Goal: Contribute content: Contribute content

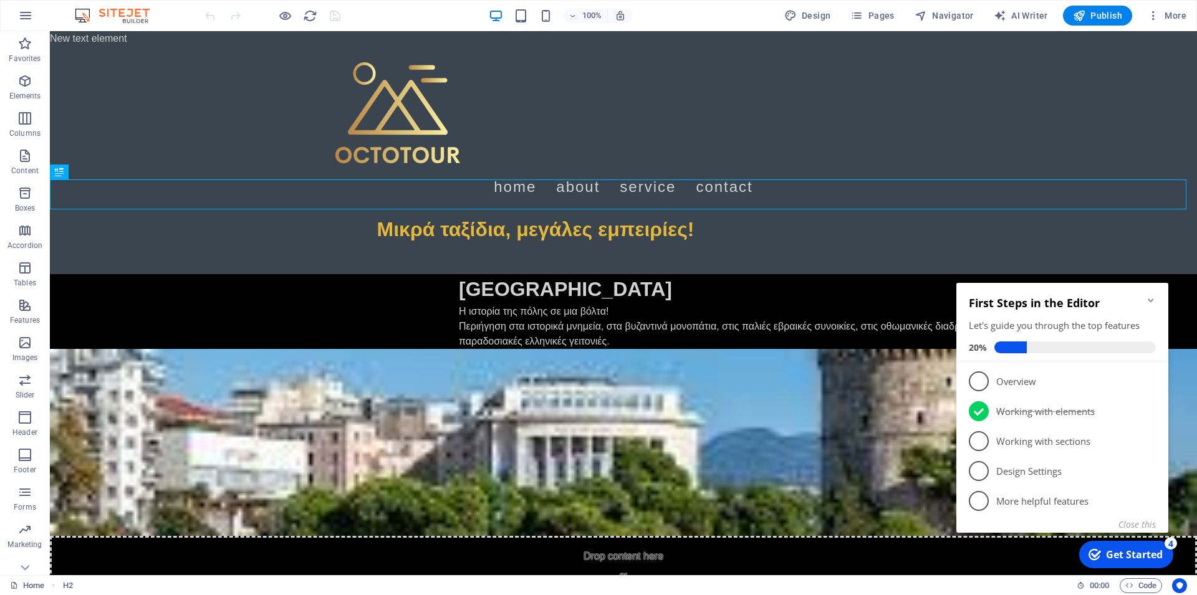
click at [907, 298] on icon "Minimize checklist" at bounding box center [1151, 301] width 10 height 10
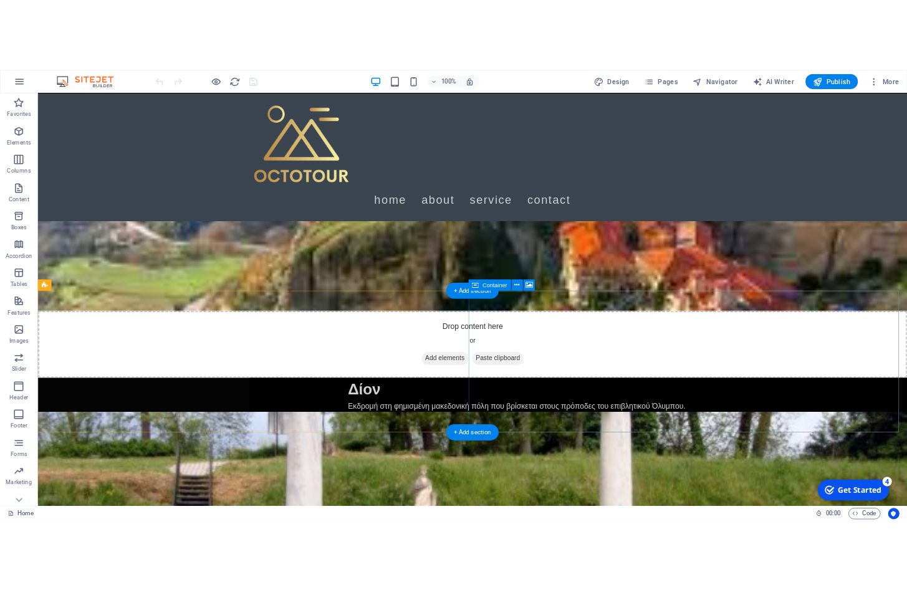
scroll to position [509, 0]
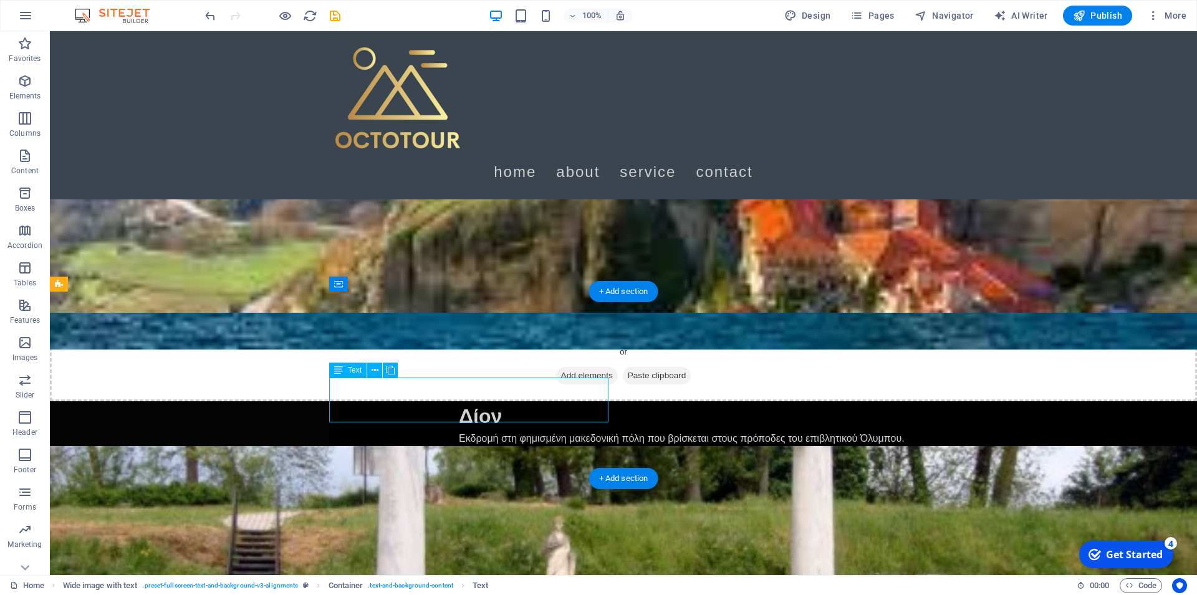
drag, startPoint x: 532, startPoint y: 409, endPoint x: 472, endPoint y: 408, distance: 60.5
click at [354, 375] on div "Text" at bounding box center [347, 370] width 37 height 15
drag, startPoint x: 530, startPoint y: 418, endPoint x: 504, endPoint y: 414, distance: 26.5
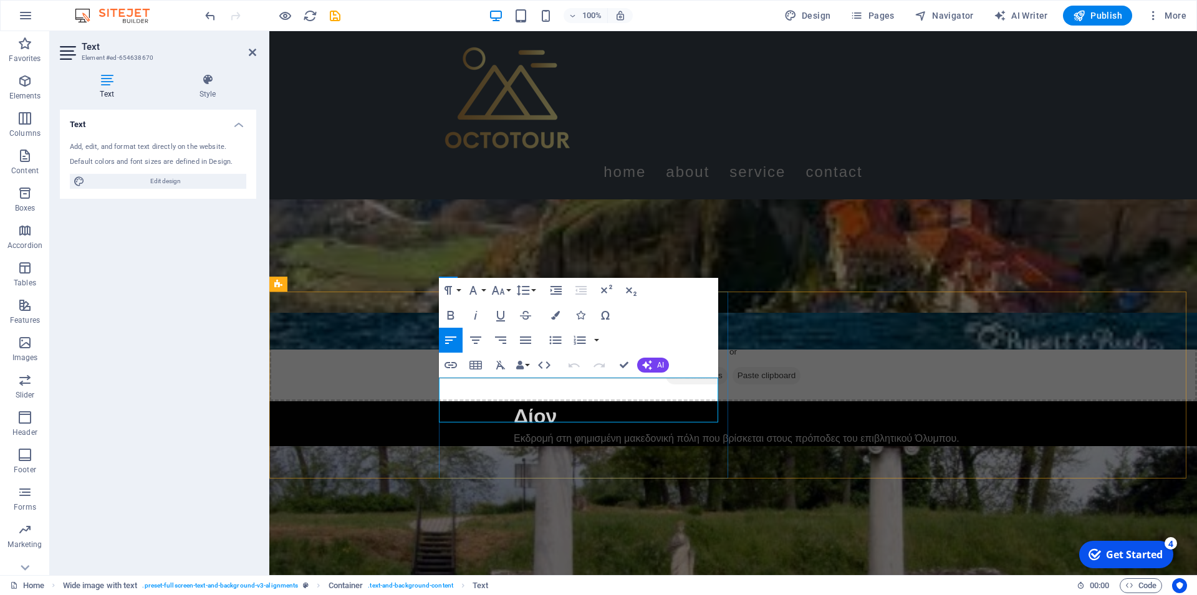
drag, startPoint x: 636, startPoint y: 416, endPoint x: 440, endPoint y: 383, distance: 198.5
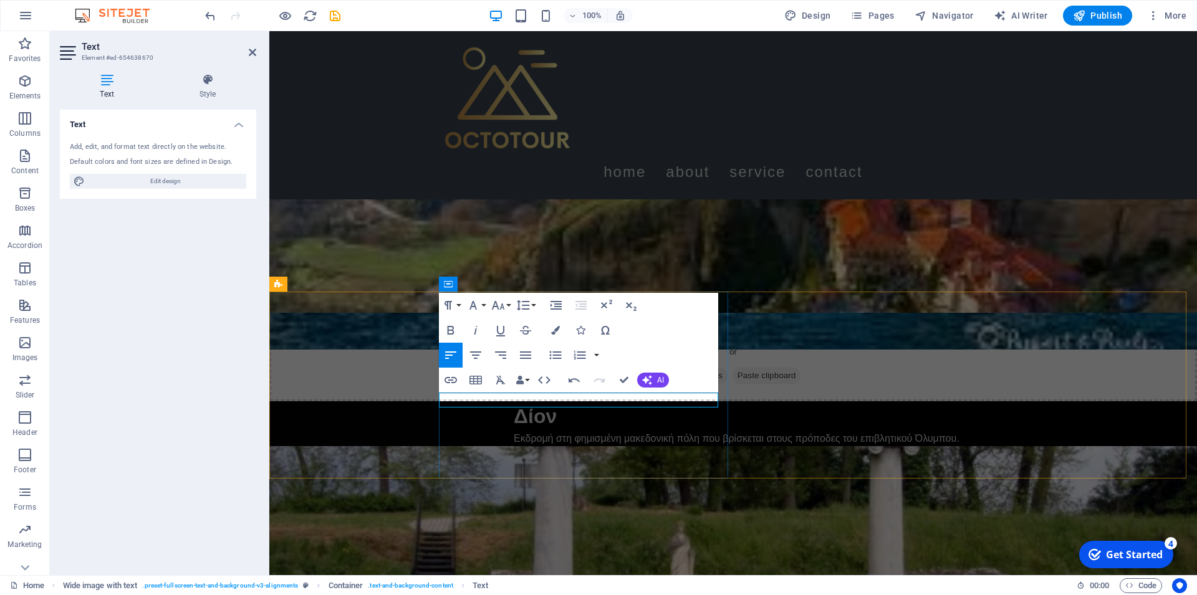
drag, startPoint x: 527, startPoint y: 398, endPoint x: 450, endPoint y: 399, distance: 77.9
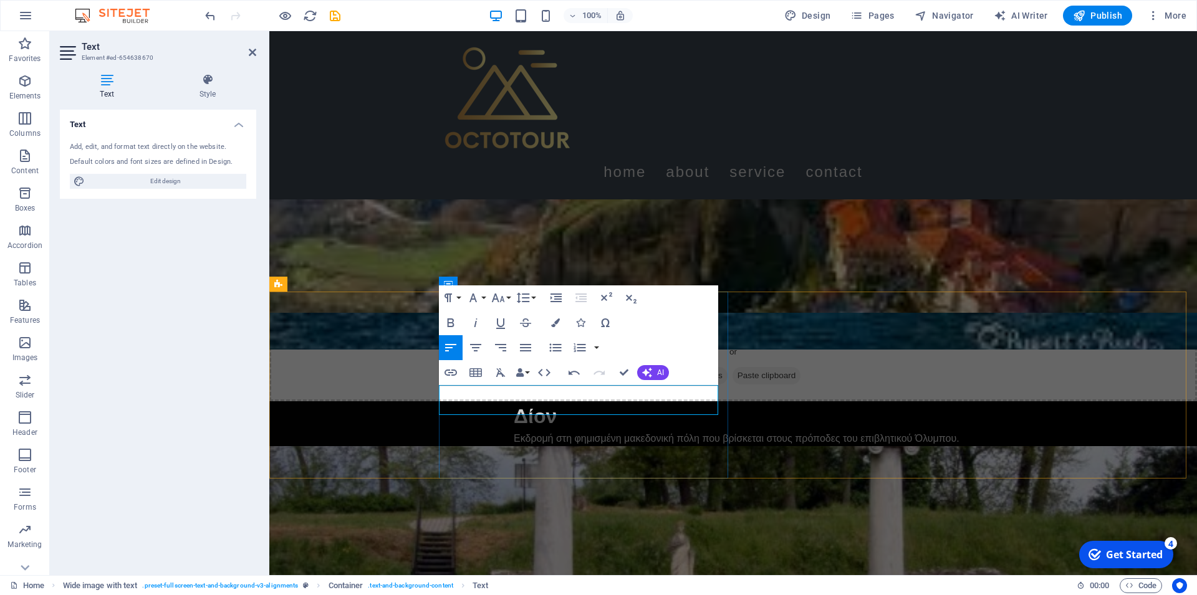
drag, startPoint x: 625, startPoint y: 396, endPoint x: 607, endPoint y: 396, distance: 18.1
drag, startPoint x: 489, startPoint y: 395, endPoint x: 789, endPoint y: 403, distance: 300.0
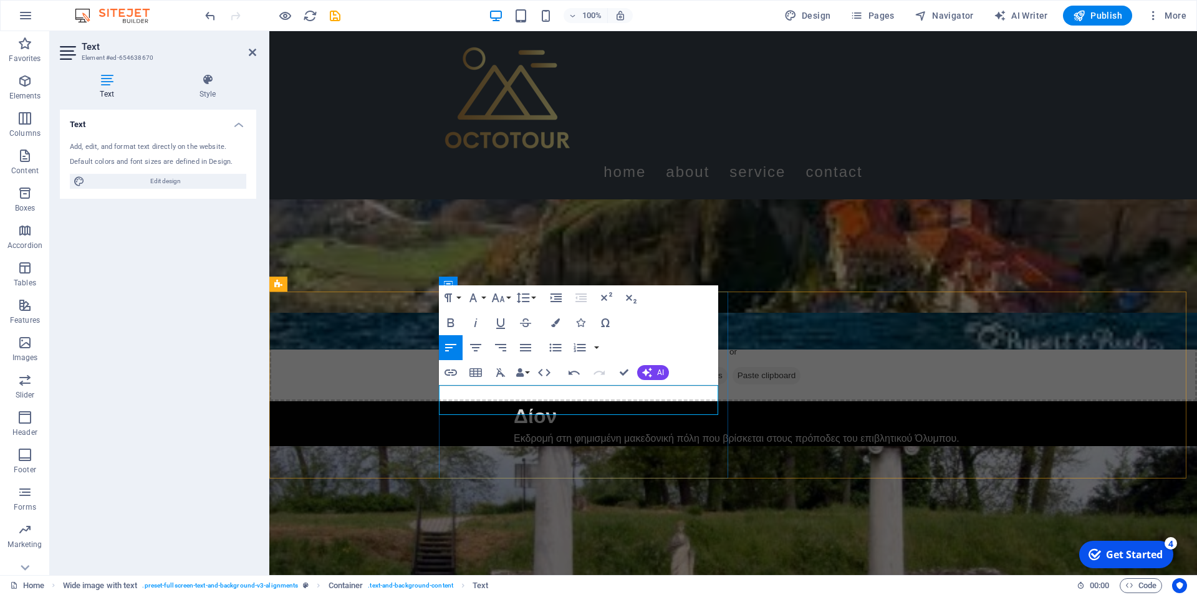
drag, startPoint x: 486, startPoint y: 409, endPoint x: 439, endPoint y: 409, distance: 47.4
drag, startPoint x: 599, startPoint y: 408, endPoint x: 534, endPoint y: 405, distance: 64.9
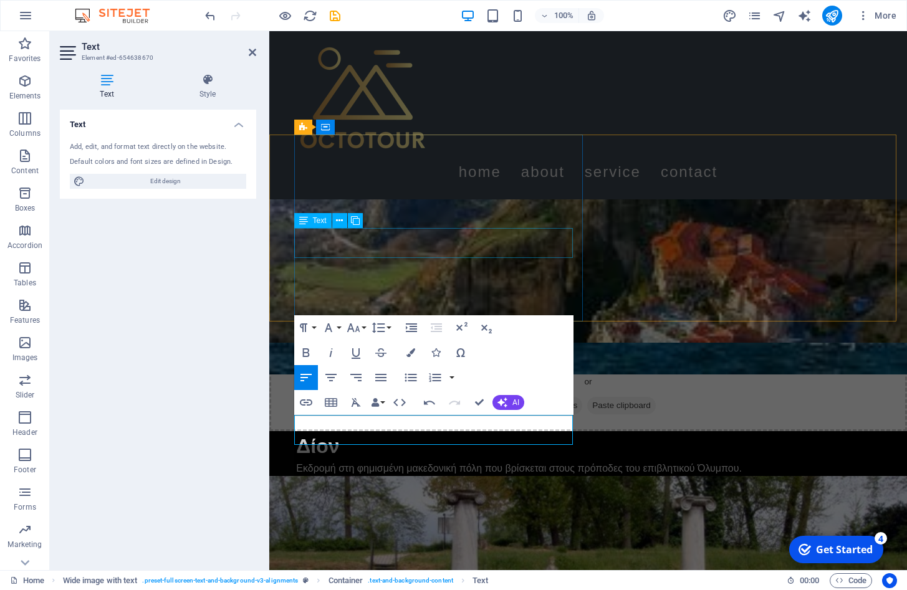
click at [477, 461] on div "Εκδρομή στη φημισμένη μακεδονική πόλη που βρίσκεται στους πρόποδες του επιβλητι…" at bounding box center [595, 468] width 599 height 15
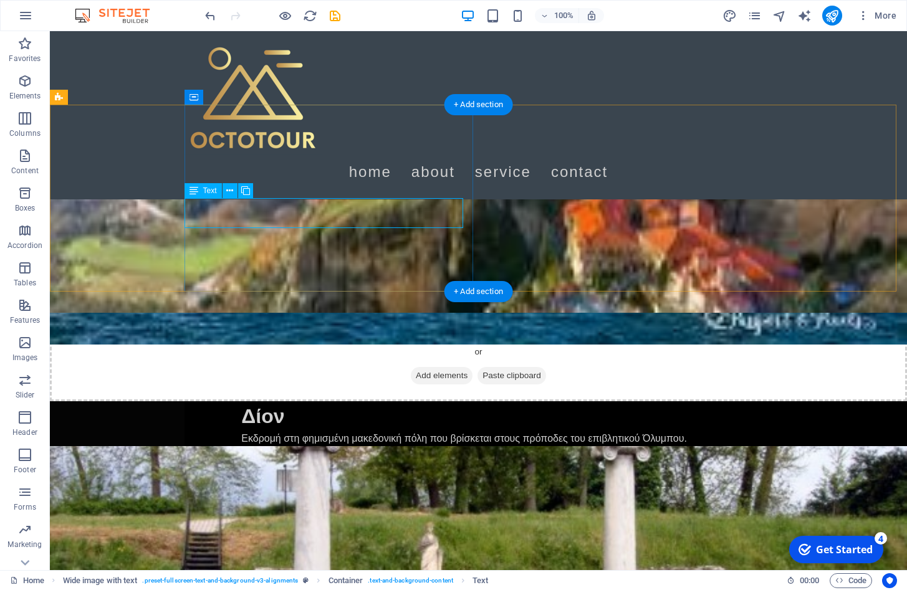
click at [350, 431] on div "Εκδρομή στη φημισμένη μακεδονική πόλη που βρίσκεται στους πρόποδες του επιβλητι…" at bounding box center [540, 438] width 599 height 15
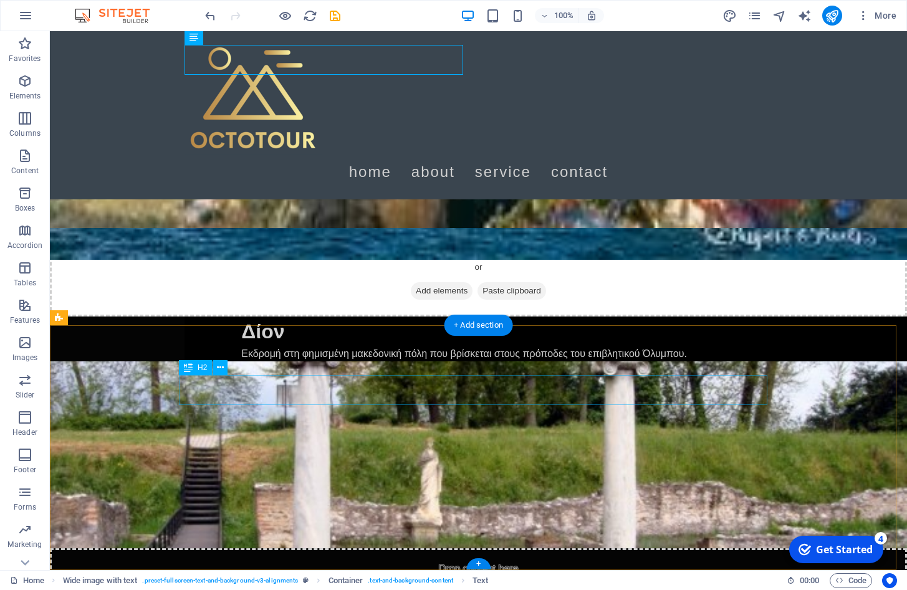
scroll to position [662, 0]
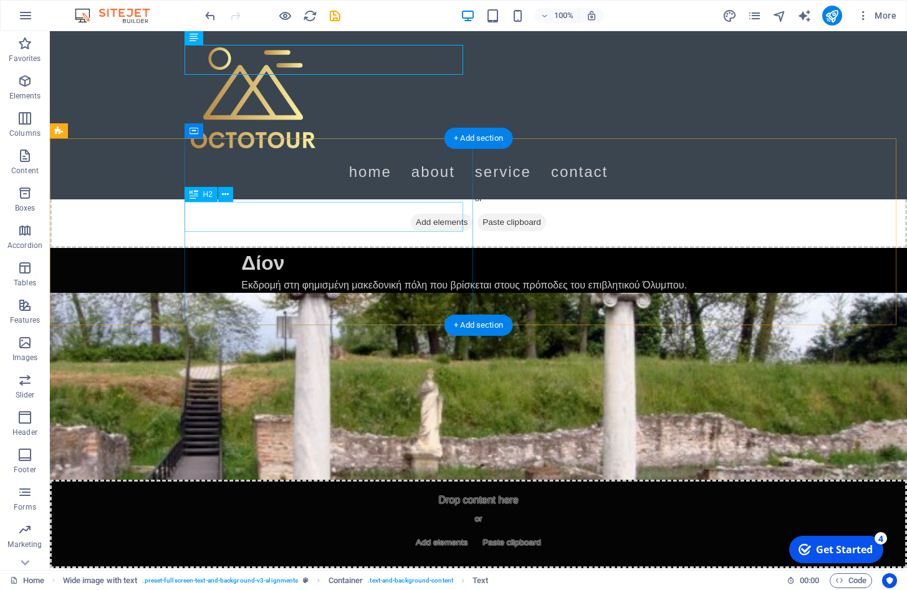
click at [311, 569] on div "Λίμνη Δοιράνη" at bounding box center [540, 584] width 599 height 30
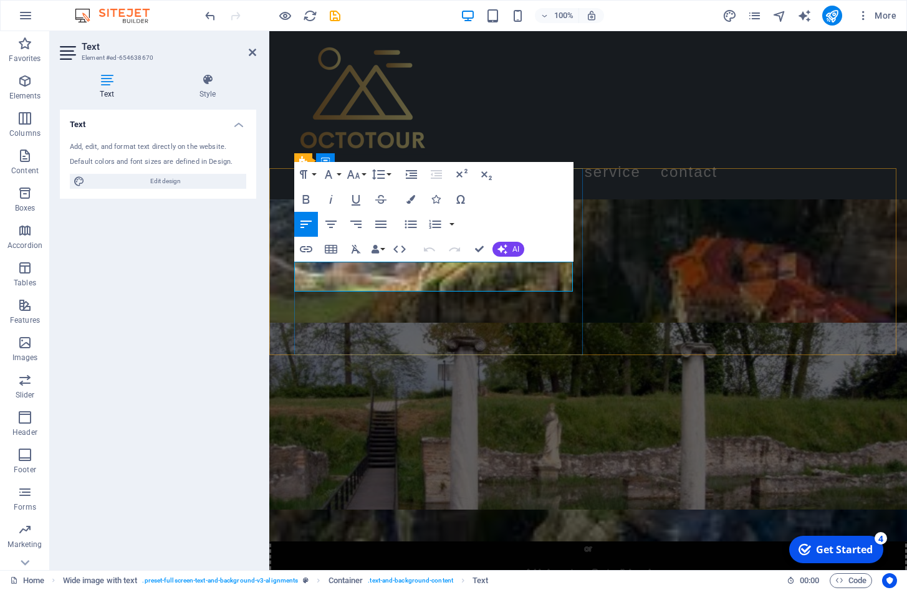
drag, startPoint x: 451, startPoint y: 286, endPoint x: 393, endPoint y: 286, distance: 58.0
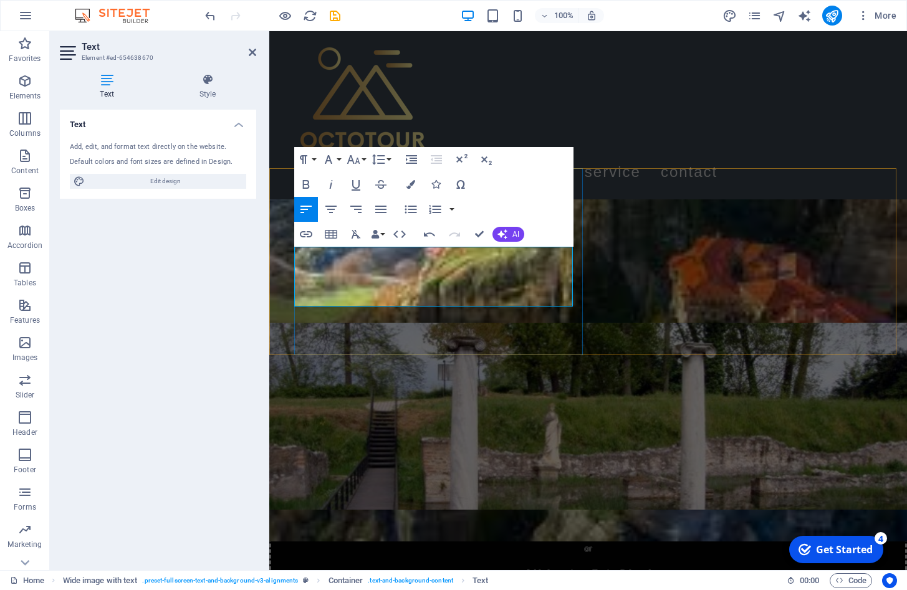
drag, startPoint x: 558, startPoint y: 253, endPoint x: 567, endPoint y: 252, distance: 8.8
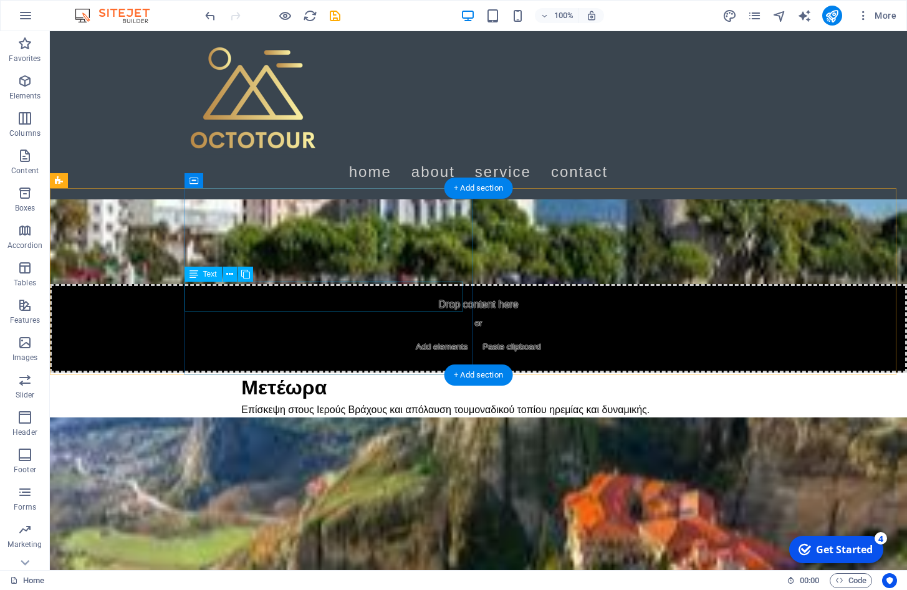
scroll to position [599, 0]
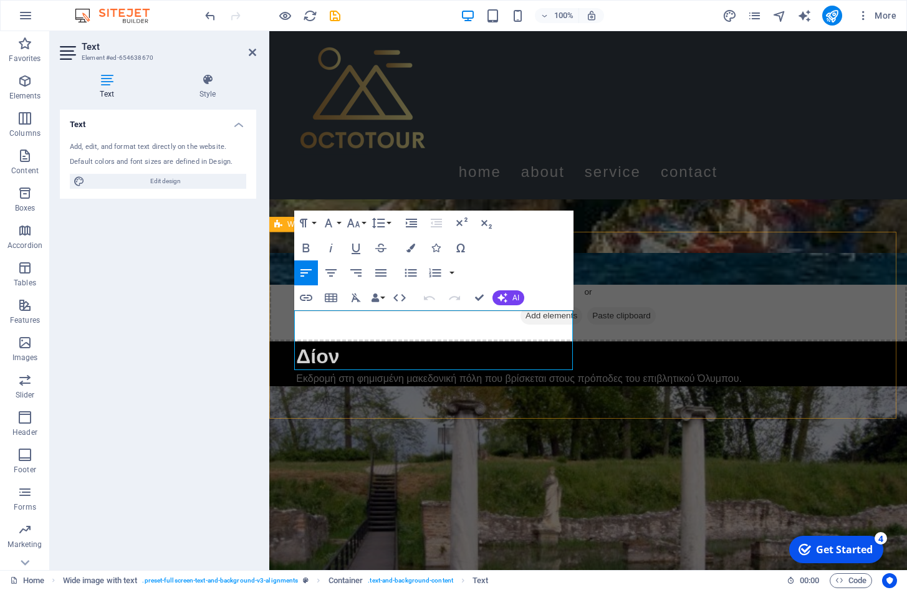
drag, startPoint x: 350, startPoint y: 364, endPoint x: 286, endPoint y: 307, distance: 85.2
click at [337, 224] on button "Font Family" at bounding box center [331, 223] width 24 height 25
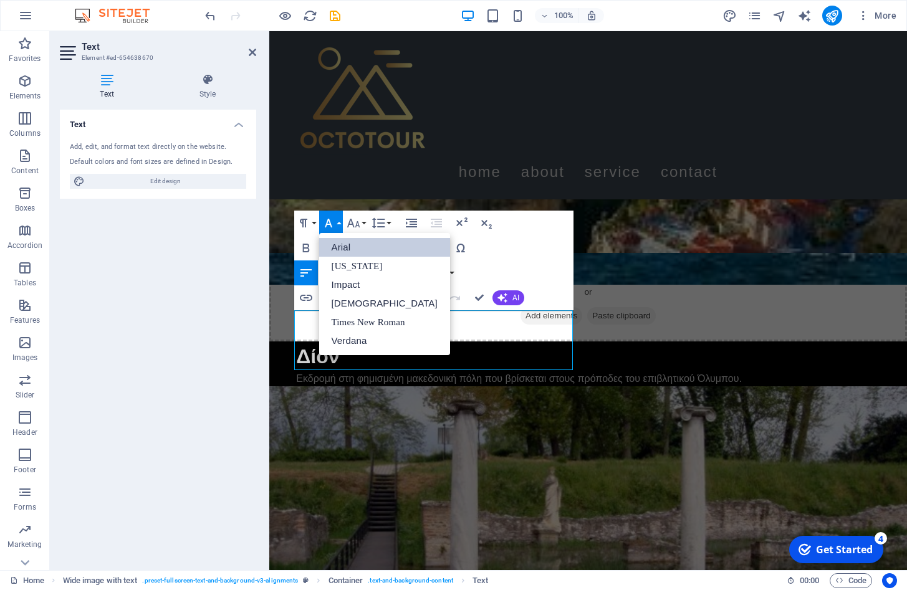
scroll to position [0, 0]
click at [355, 226] on icon "button" at bounding box center [353, 223] width 15 height 15
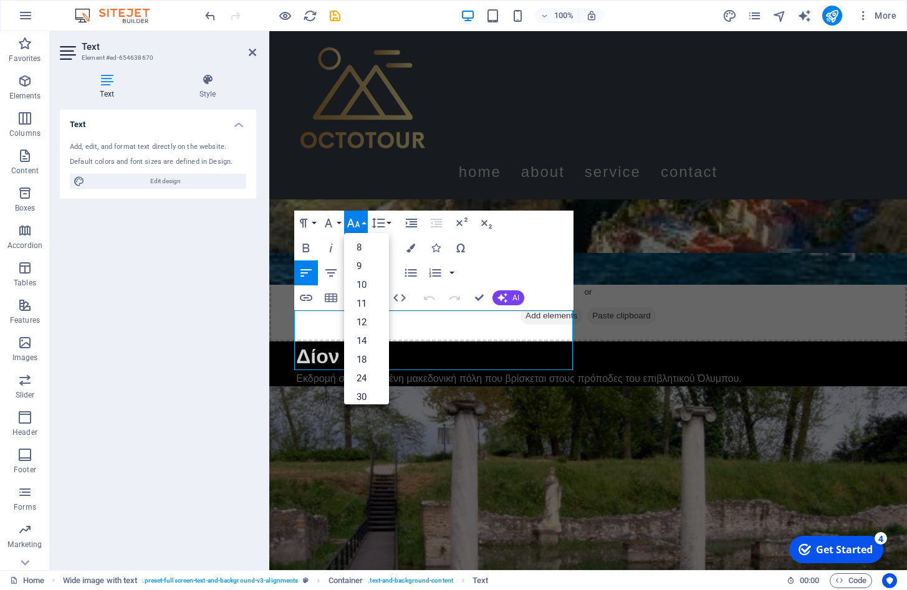
click at [508, 268] on div "Paragraph Format Normal Heading 1 Heading 2 Heading 3 Heading 4 Heading 5 Headi…" at bounding box center [433, 261] width 279 height 100
click at [512, 261] on div "Paragraph Format Normal Heading 1 Heading 2 Heading 3 Heading 4 Heading 5 Headi…" at bounding box center [433, 261] width 279 height 100
click at [355, 221] on icon "button" at bounding box center [353, 223] width 15 height 15
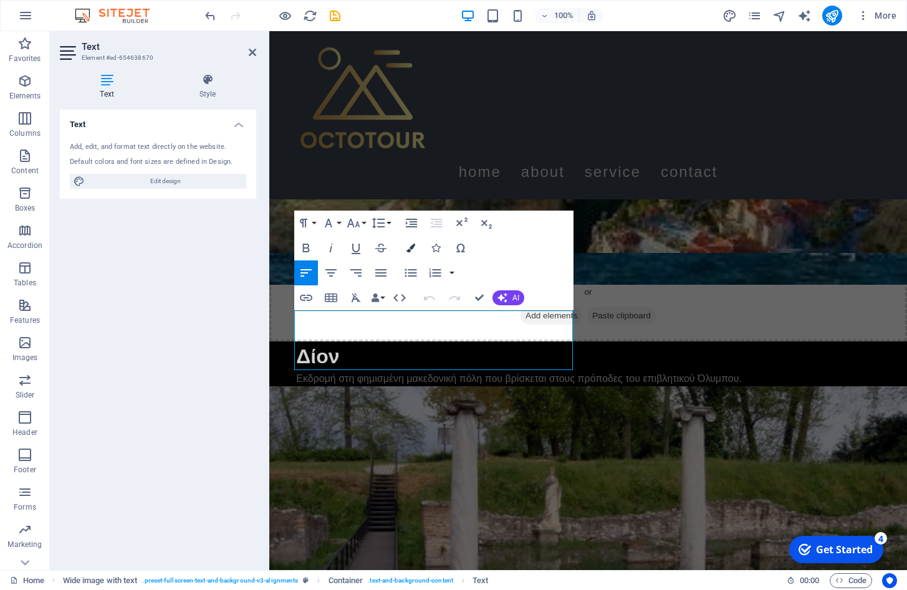
click at [411, 246] on icon "button" at bounding box center [410, 248] width 9 height 9
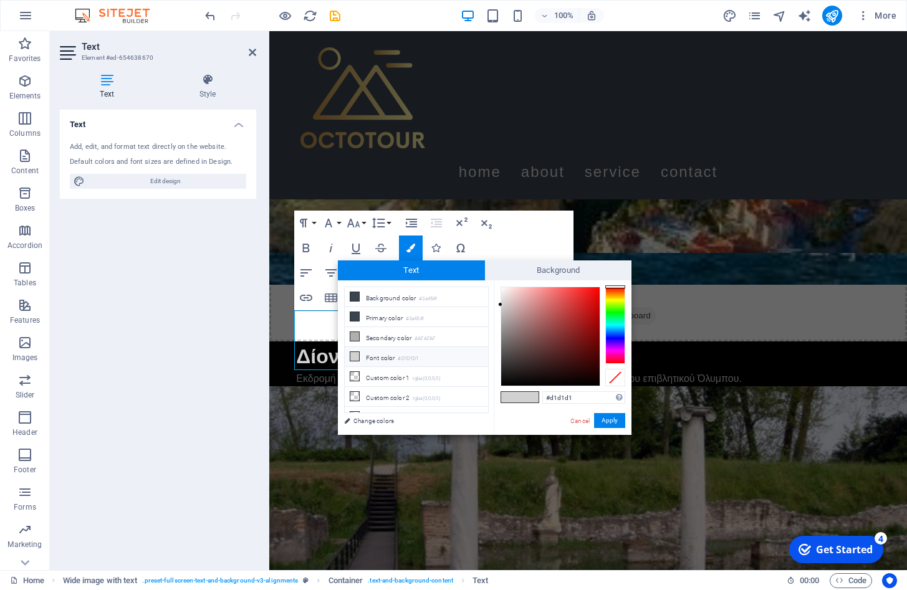
click at [525, 243] on div "Paragraph Format Normal Heading 1 Heading 2 Heading 3 Heading 4 Heading 5 Headi…" at bounding box center [433, 261] width 279 height 100
click at [457, 249] on icon "button" at bounding box center [460, 248] width 15 height 15
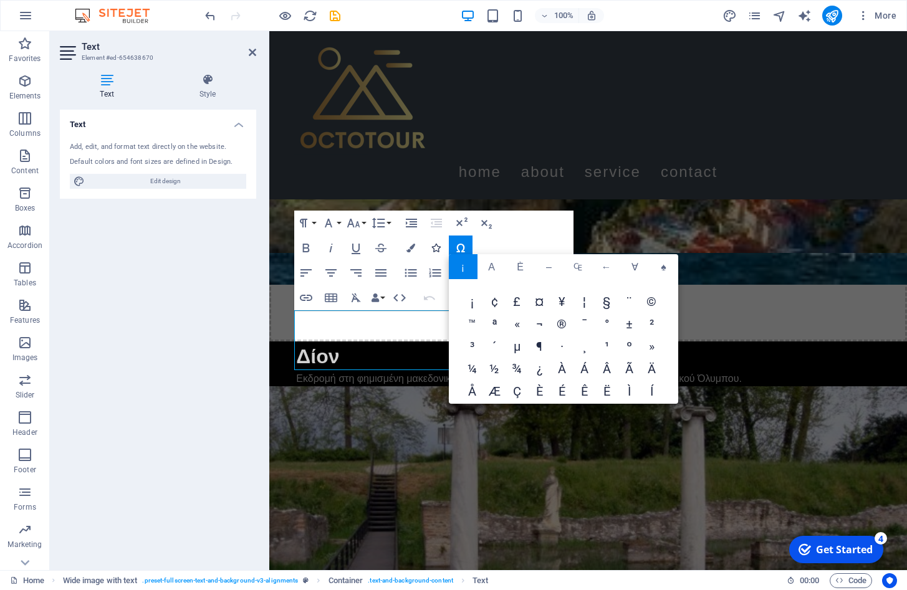
click at [438, 249] on icon "button" at bounding box center [435, 248] width 9 height 9
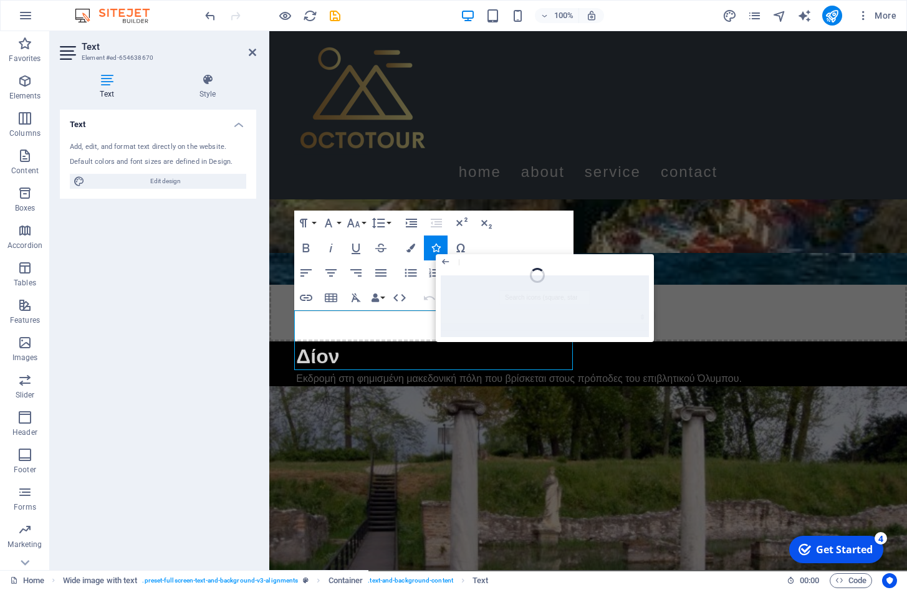
click at [523, 234] on div "Paragraph Format Normal Heading 1 Heading 2 Heading 3 Heading 4 Heading 5 Headi…" at bounding box center [433, 261] width 279 height 100
click at [524, 234] on div "Paragraph Format Normal Heading 1 Heading 2 Heading 3 Heading 4 Heading 5 Headi…" at bounding box center [433, 261] width 279 height 100
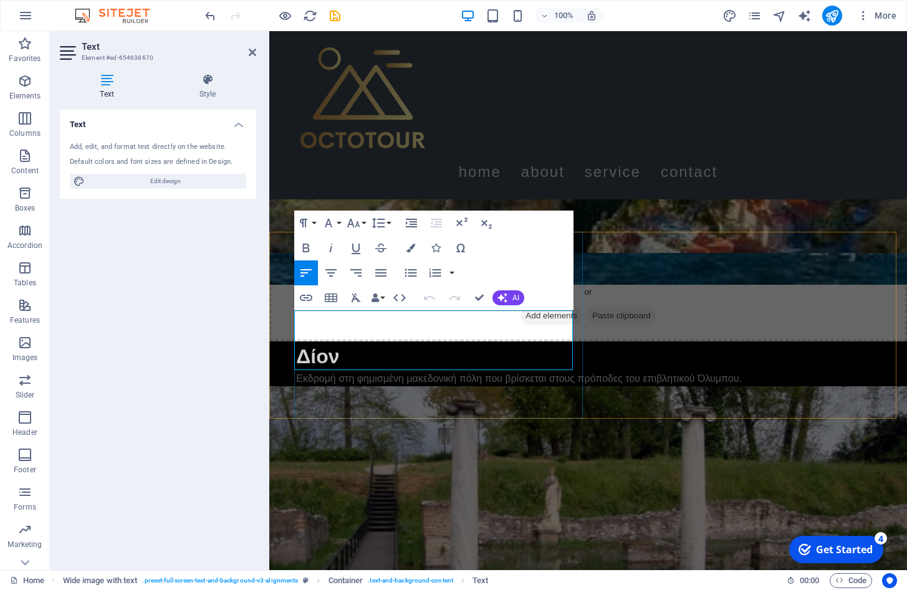
click at [378, 300] on icon "button" at bounding box center [375, 298] width 9 height 9
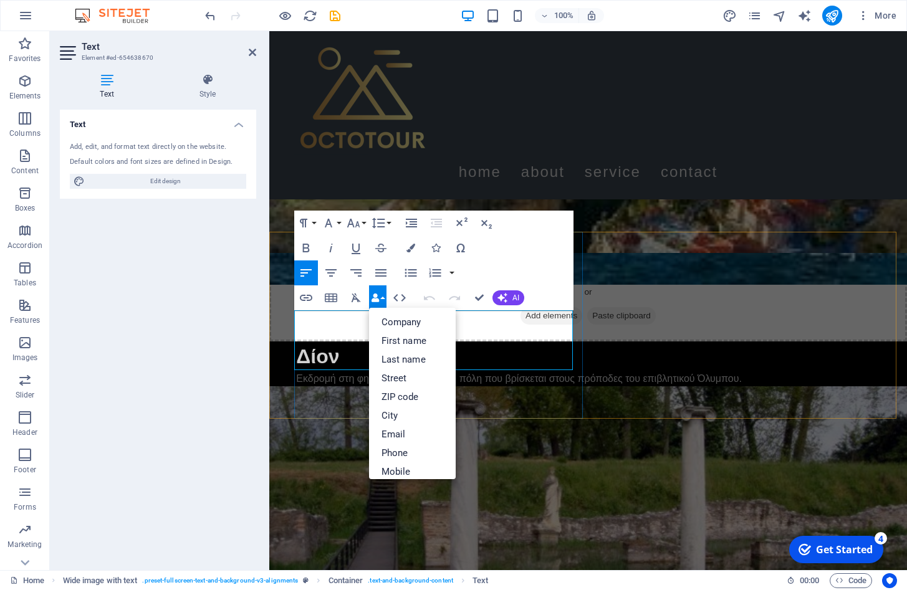
click at [372, 292] on button "Data Bindings" at bounding box center [377, 298] width 17 height 25
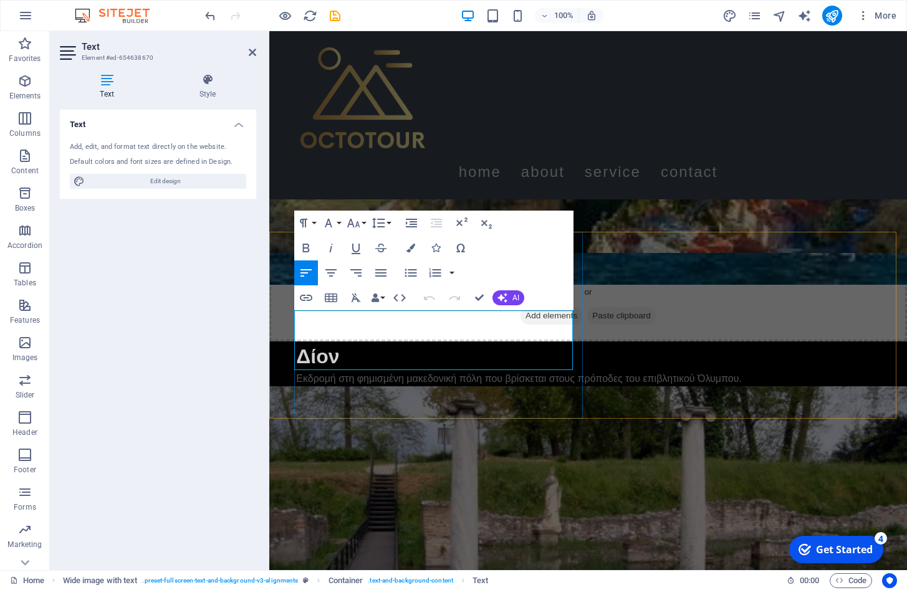
drag, startPoint x: 357, startPoint y: 361, endPoint x: 297, endPoint y: 314, distance: 76.4
click at [410, 248] on icon "button" at bounding box center [410, 248] width 9 height 9
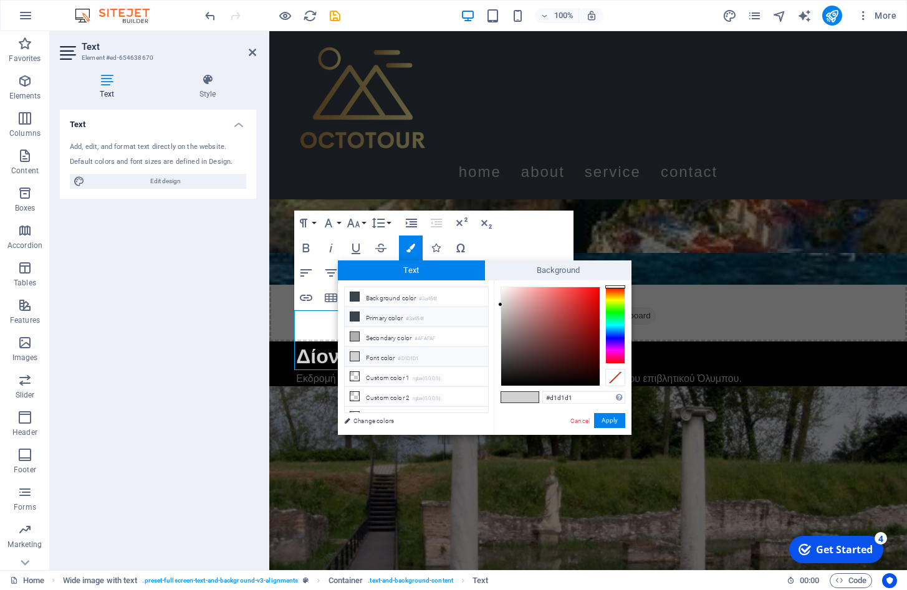
click at [352, 319] on icon at bounding box center [354, 316] width 9 height 9
type input "#3a454f"
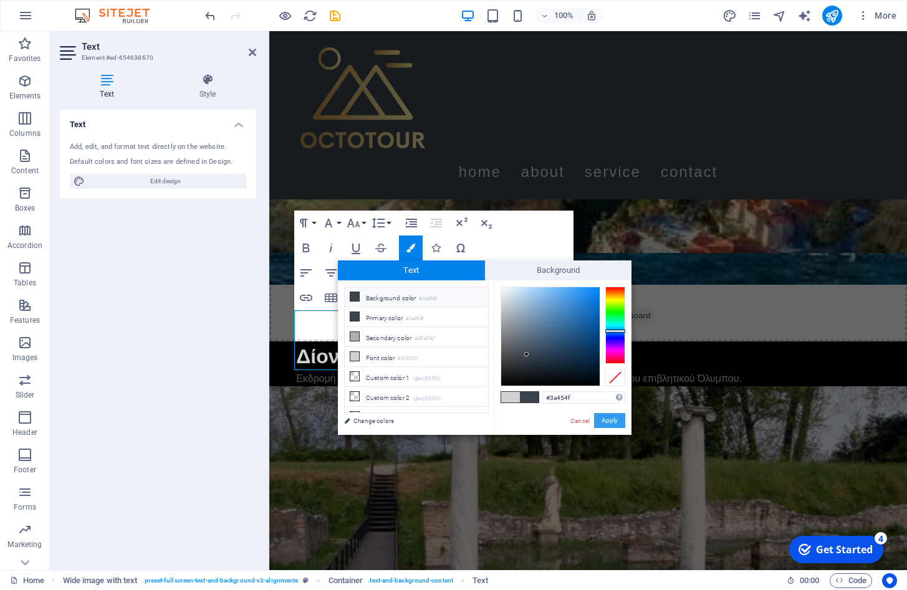
click at [602, 421] on button "Apply" at bounding box center [609, 420] width 31 height 15
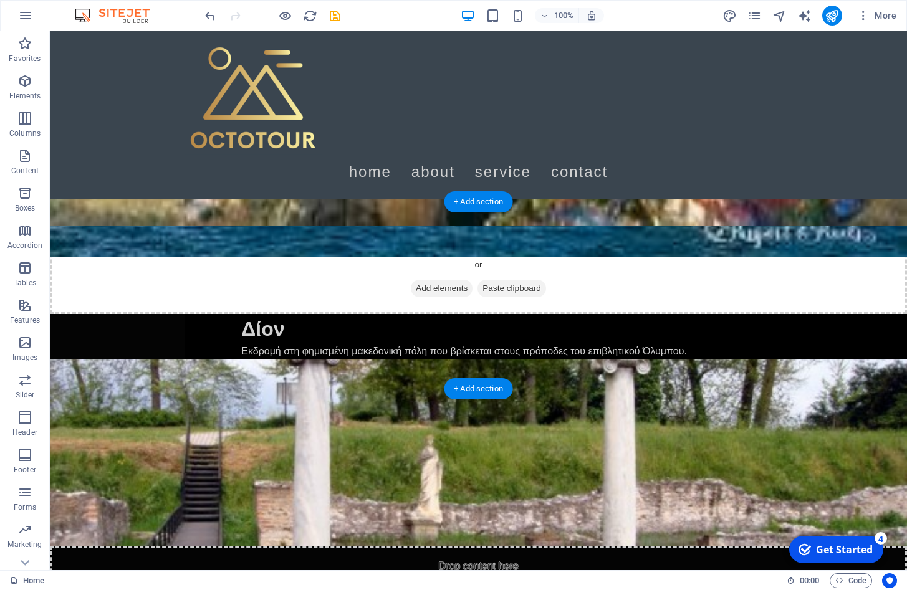
scroll to position [599, 0]
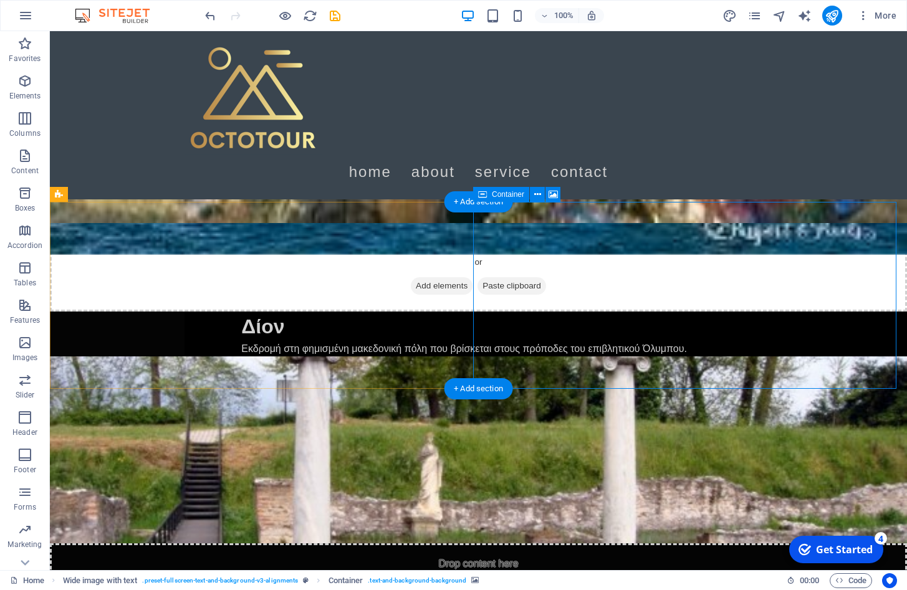
select select "px"
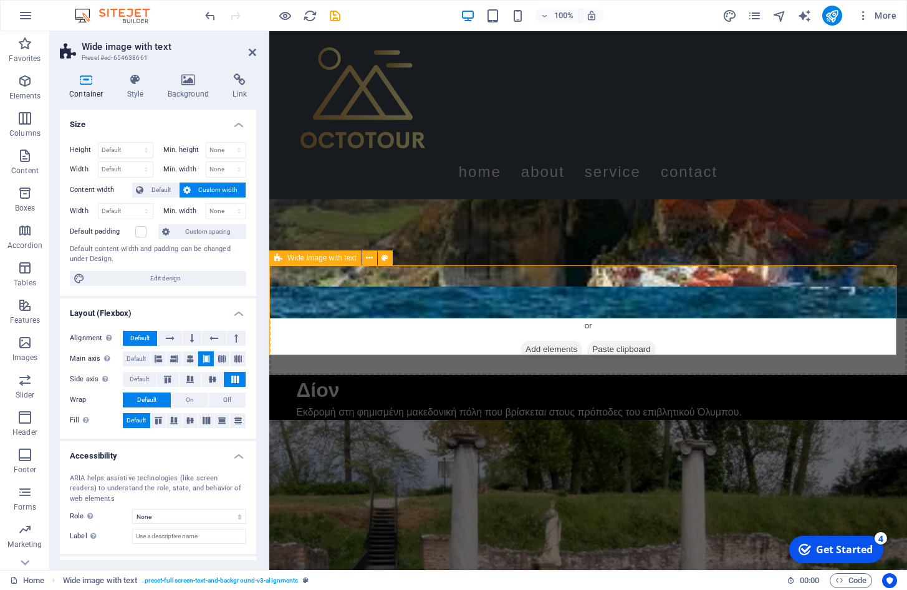
click at [660, 420] on figure at bounding box center [588, 513] width 638 height 187
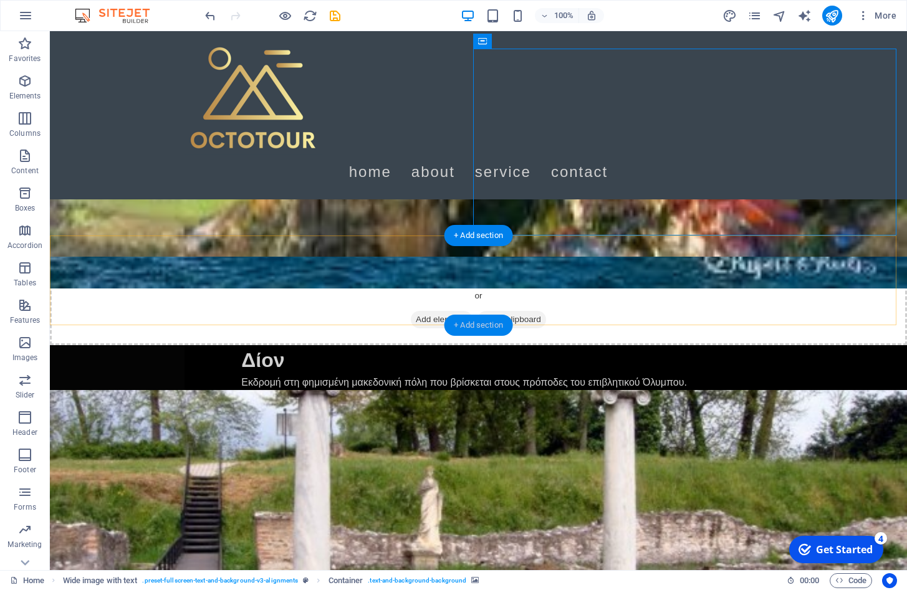
click at [474, 325] on div "+ Add section" at bounding box center [478, 325] width 69 height 21
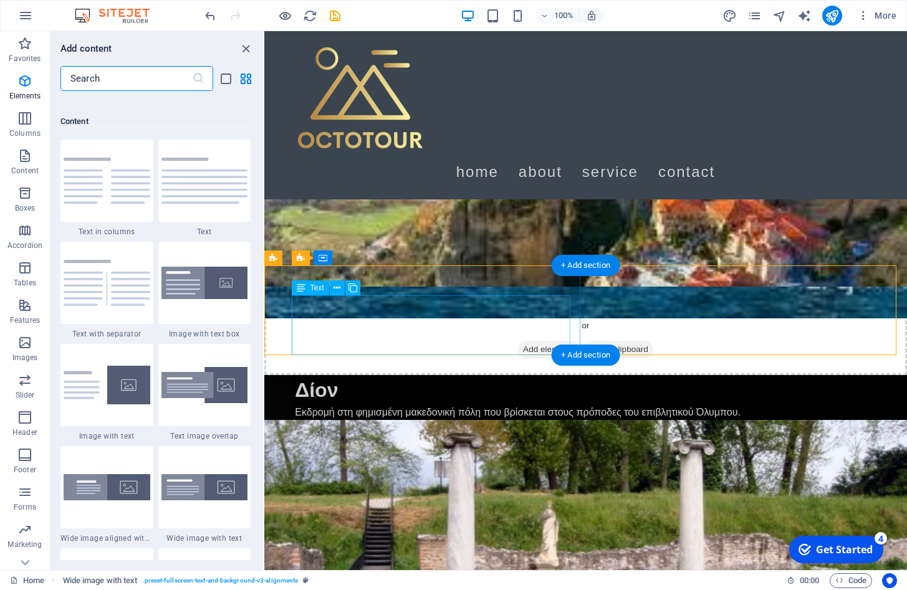
scroll to position [2181, 0]
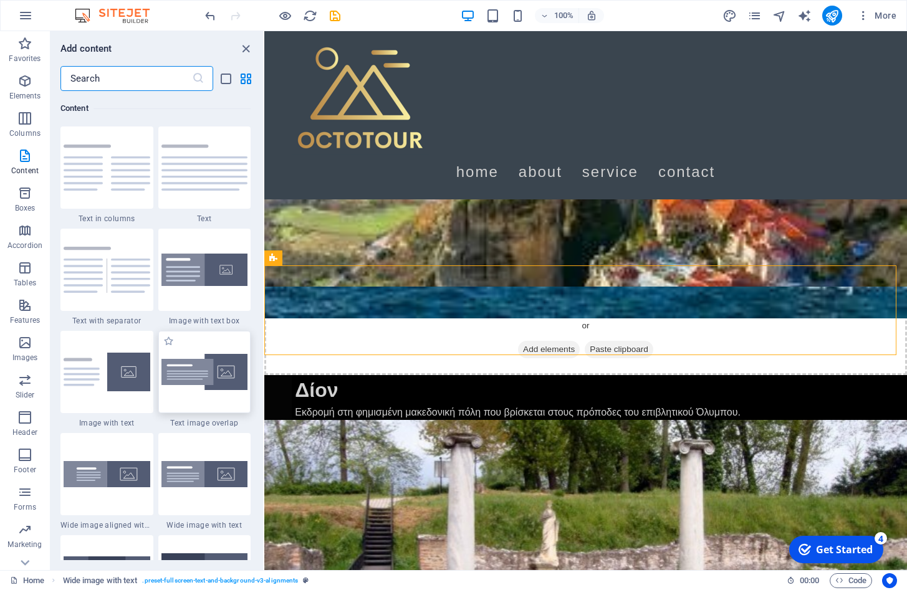
click at [207, 378] on img at bounding box center [204, 372] width 87 height 37
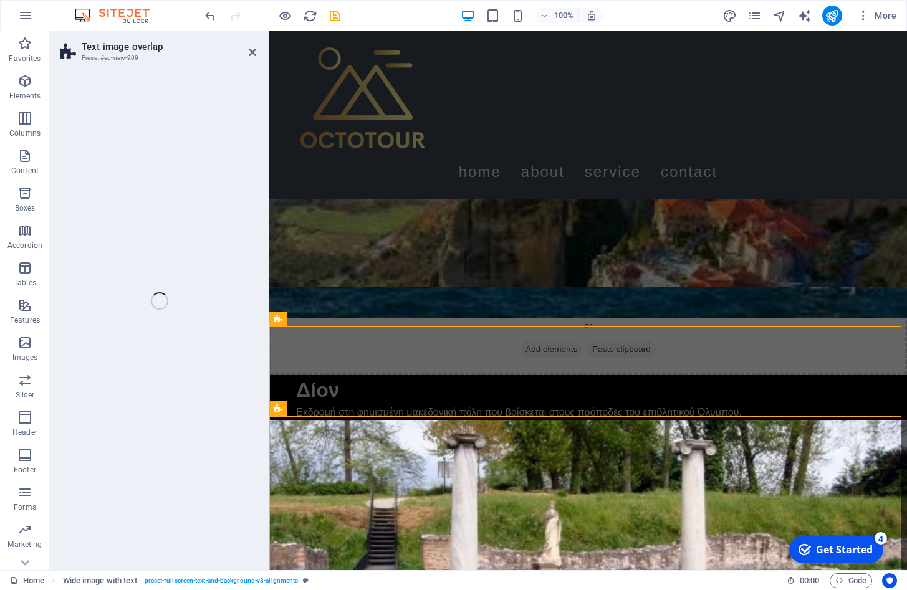
scroll to position [504, 0]
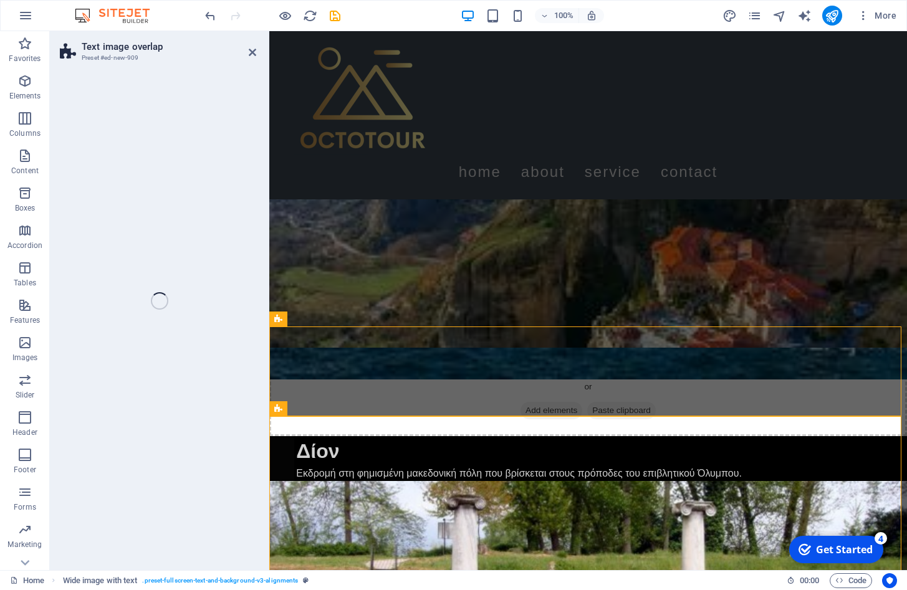
select select "rem"
select select "px"
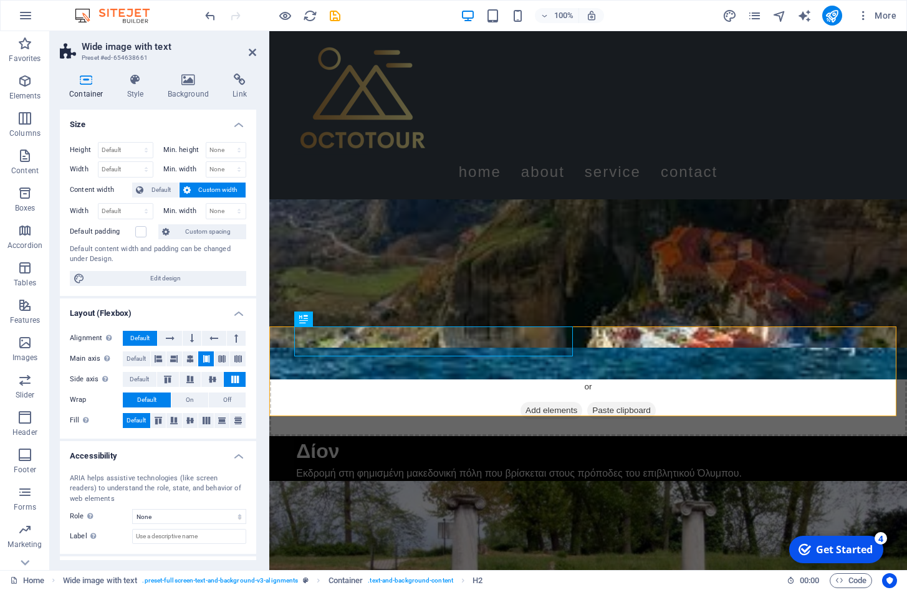
click at [91, 84] on icon at bounding box center [86, 80] width 53 height 12
click at [36, 120] on span "Columns" at bounding box center [25, 126] width 50 height 30
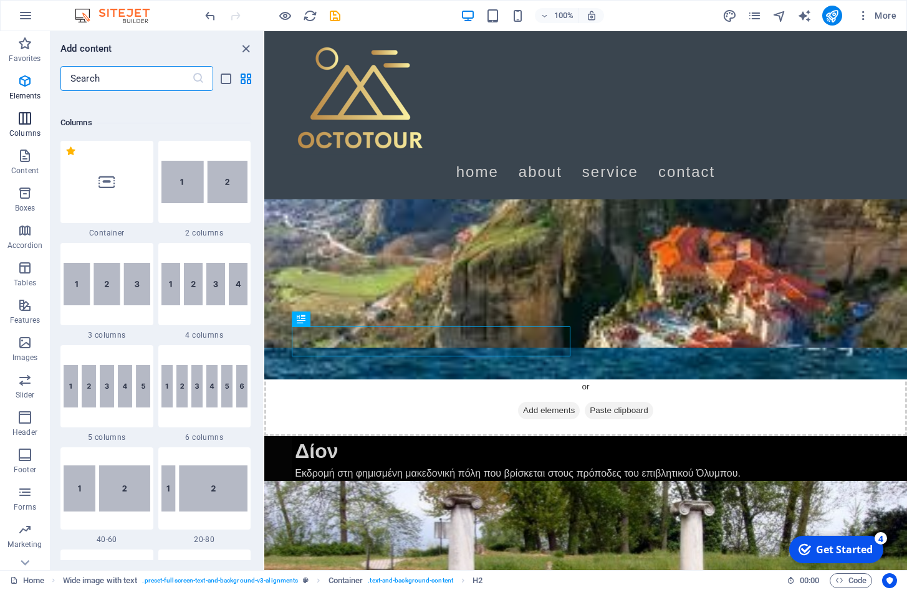
scroll to position [617, 0]
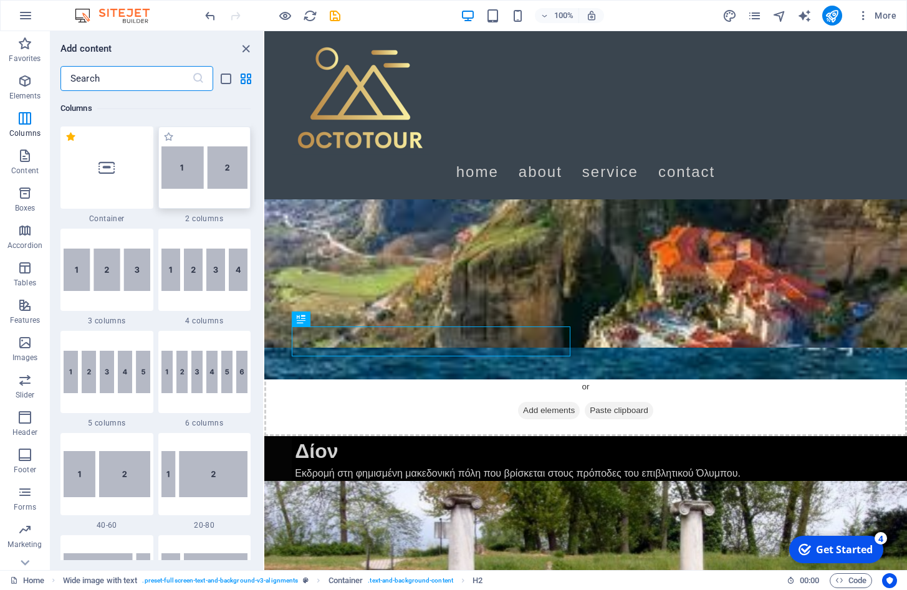
click at [183, 178] on img at bounding box center [204, 168] width 87 height 42
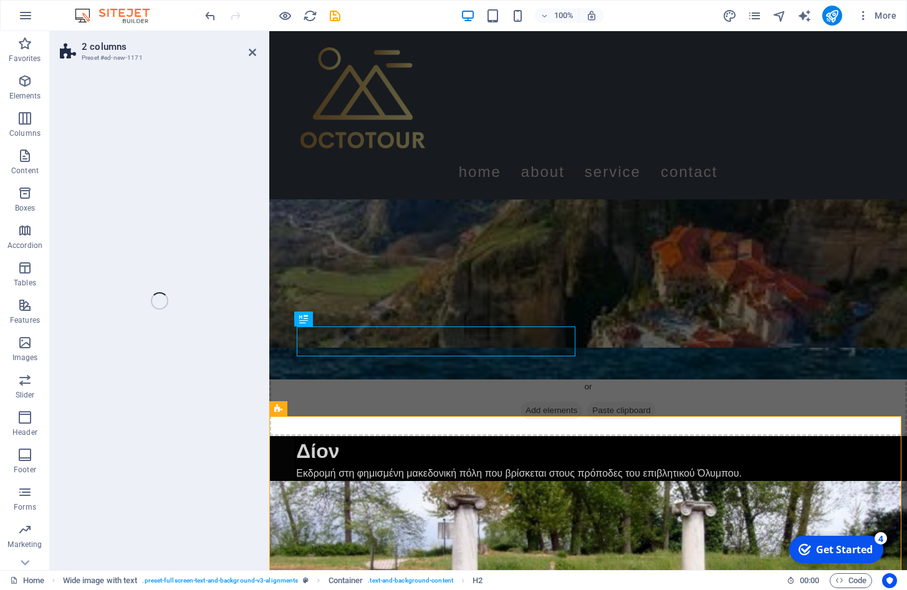
select select "rem"
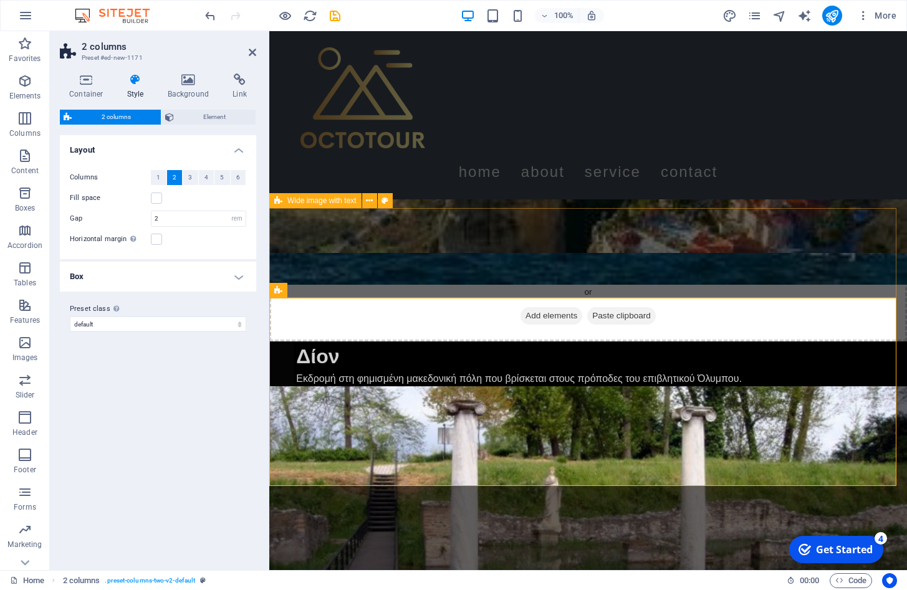
scroll to position [631, 0]
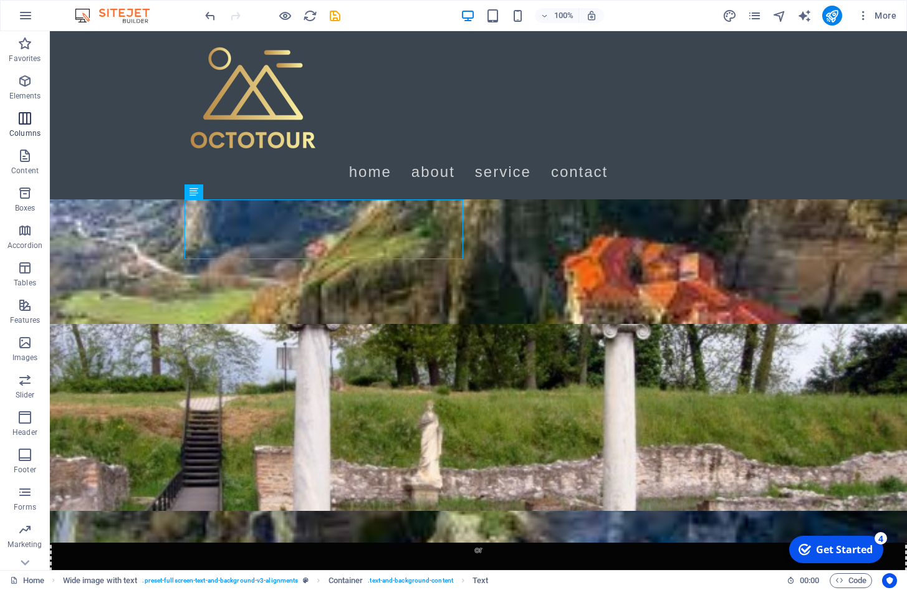
click at [18, 123] on icon "button" at bounding box center [24, 118] width 15 height 15
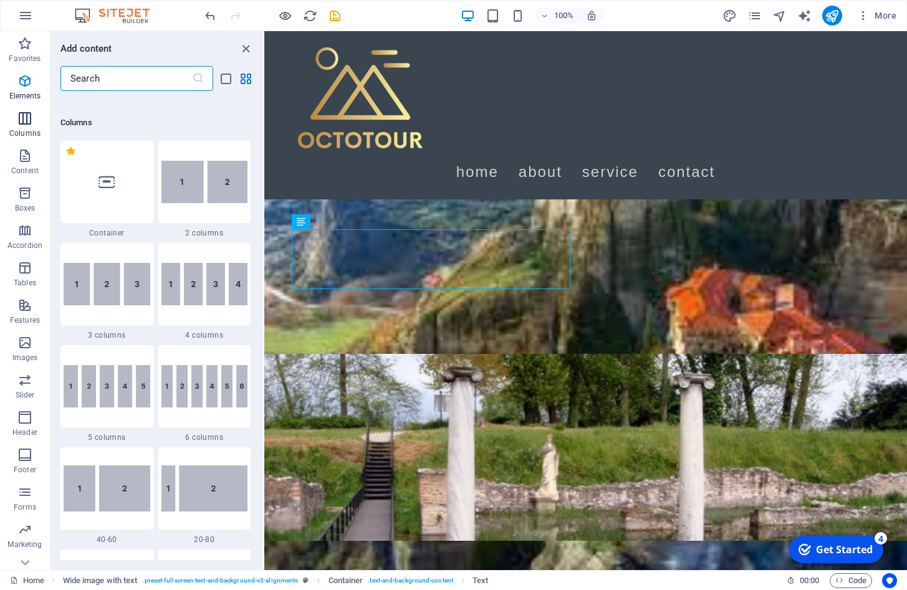
scroll to position [617, 0]
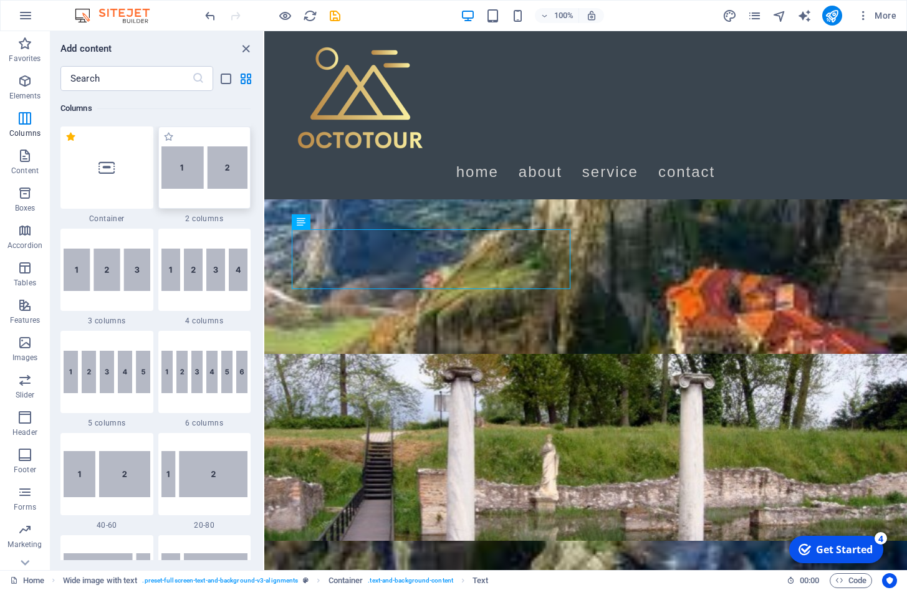
click at [194, 181] on img at bounding box center [204, 168] width 87 height 42
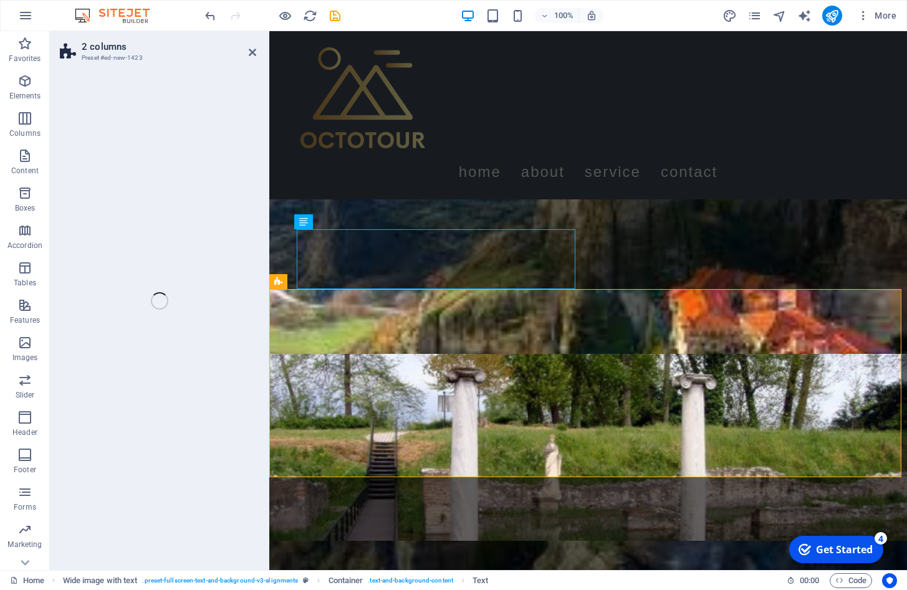
select select "rem"
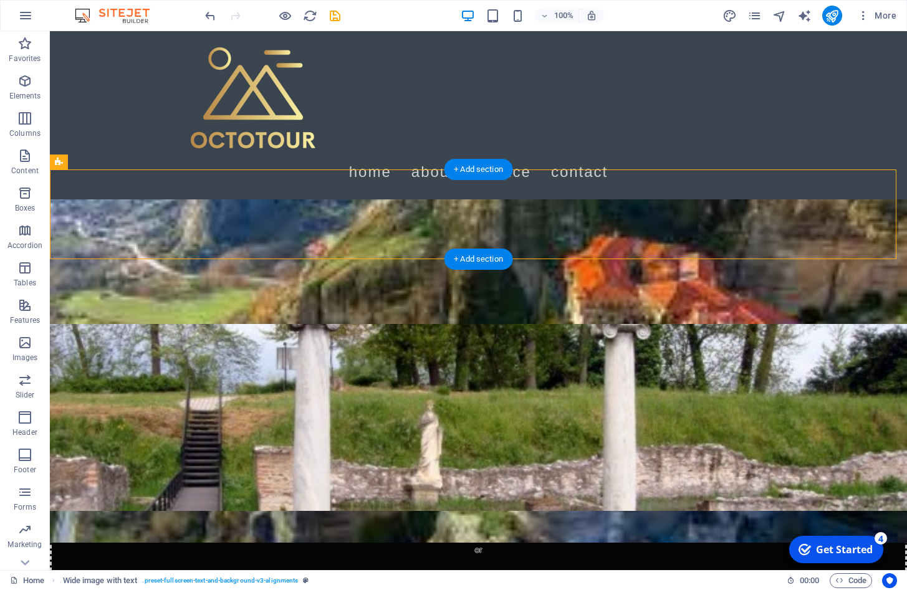
drag, startPoint x: 171, startPoint y: 175, endPoint x: 315, endPoint y: 233, distance: 155.3
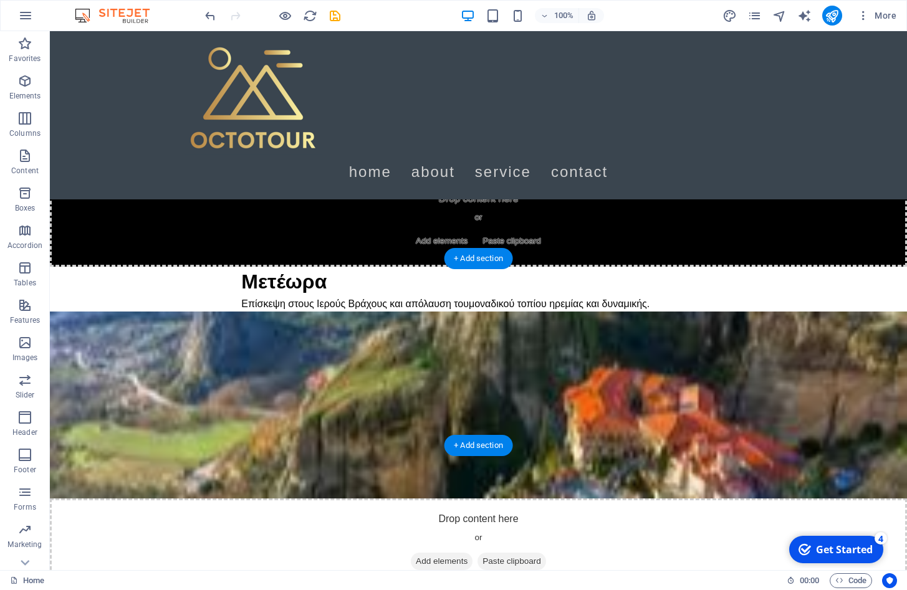
scroll to position [504, 0]
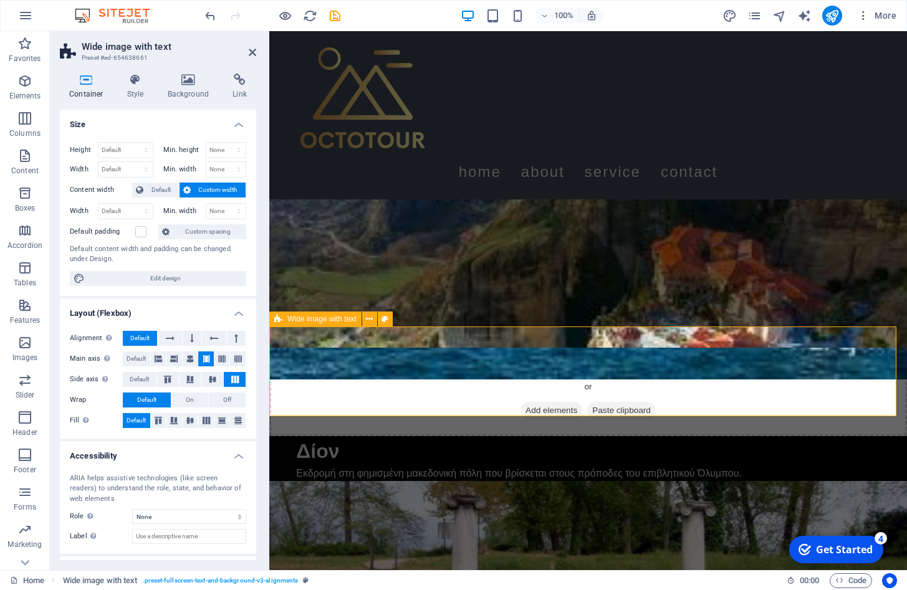
click at [209, 16] on icon "undo" at bounding box center [210, 16] width 14 height 14
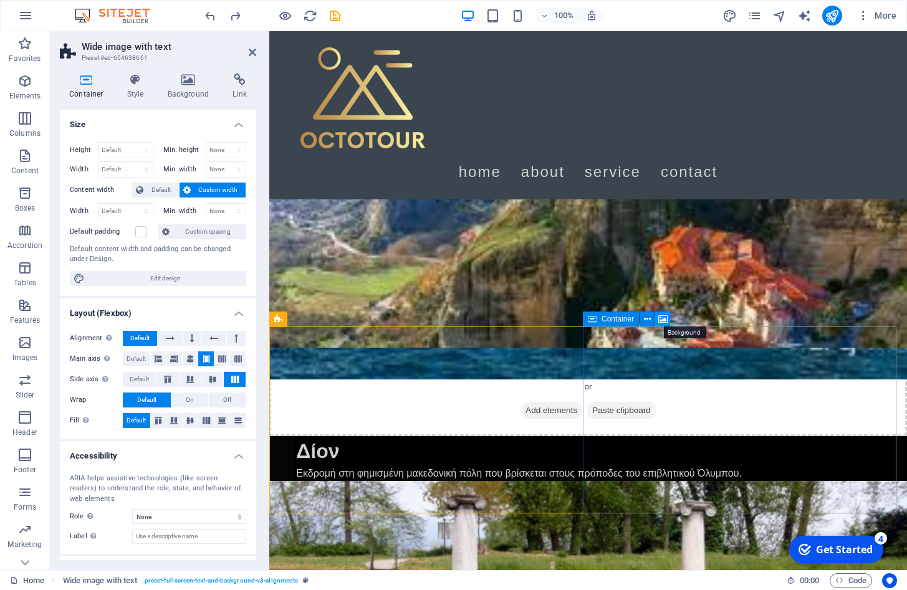
click at [662, 322] on icon at bounding box center [662, 319] width 9 height 13
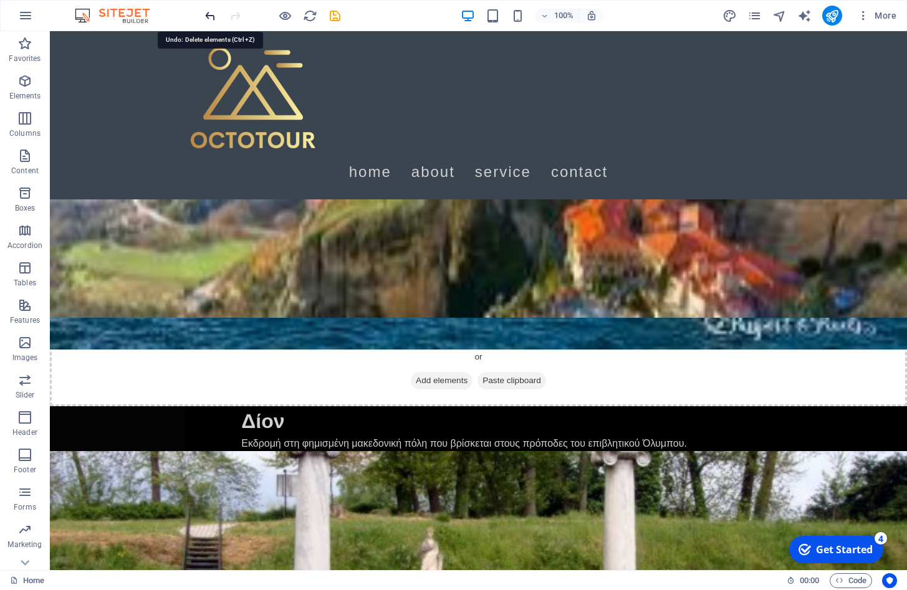
click at [212, 15] on icon "undo" at bounding box center [210, 16] width 14 height 14
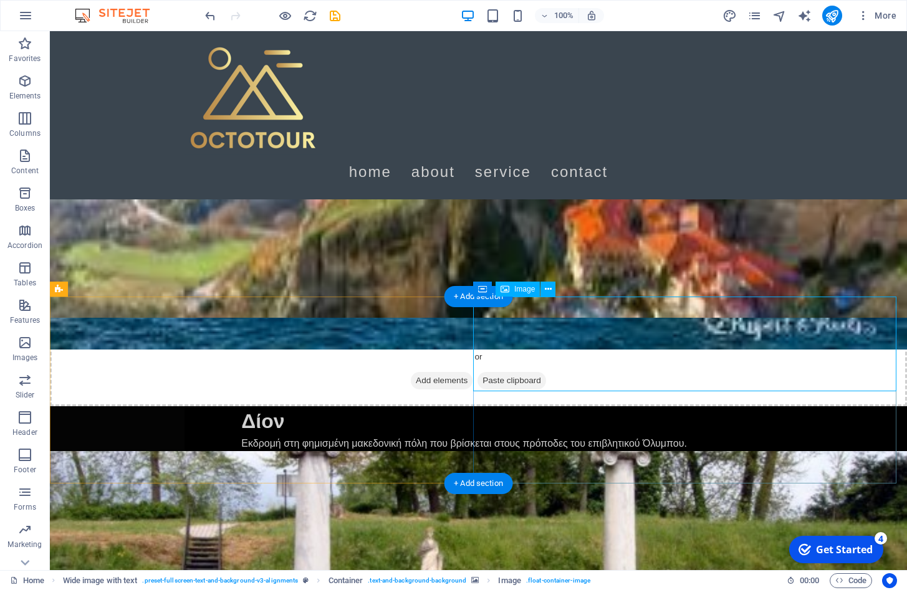
select select "px"
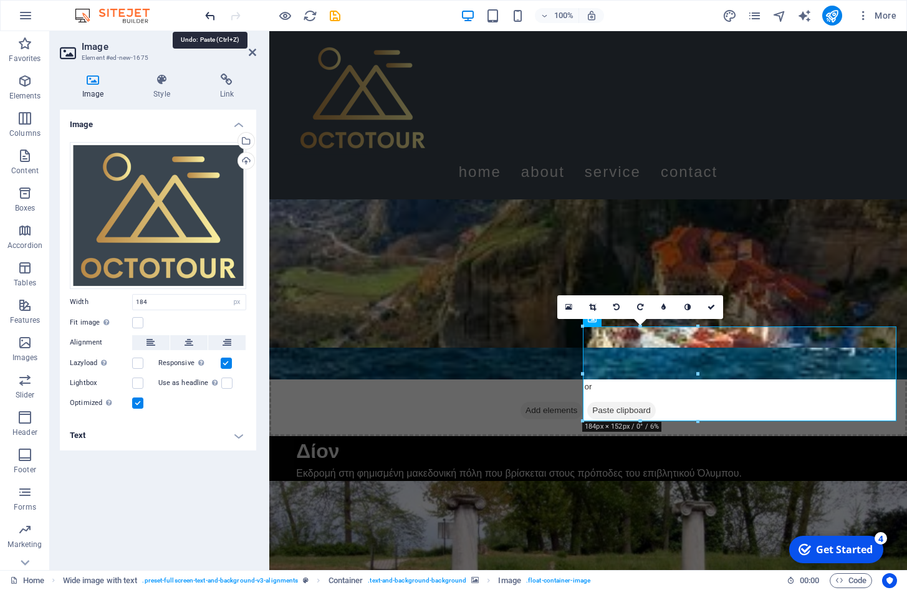
click at [209, 14] on icon "undo" at bounding box center [210, 16] width 14 height 14
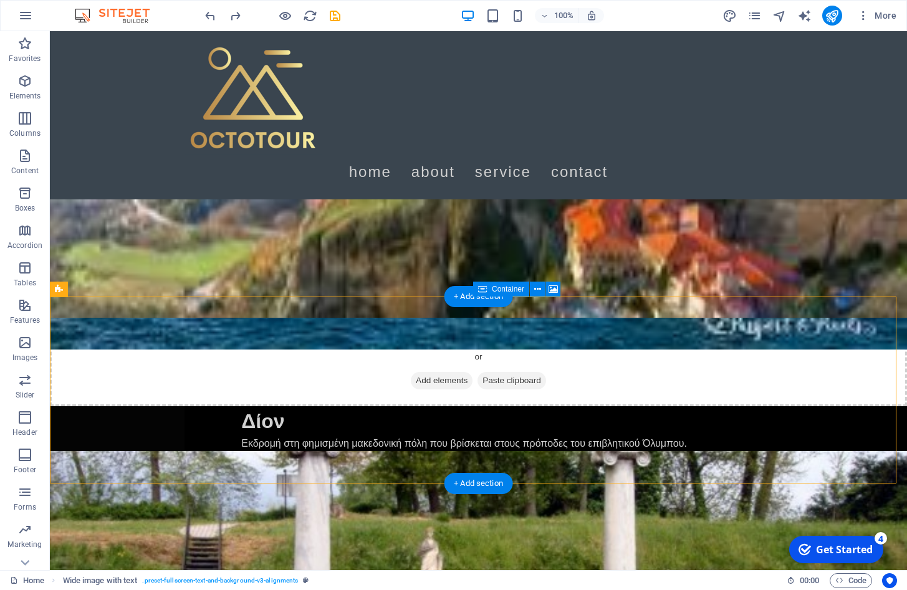
drag, startPoint x: 541, startPoint y: 332, endPoint x: 595, endPoint y: 381, distance: 73.3
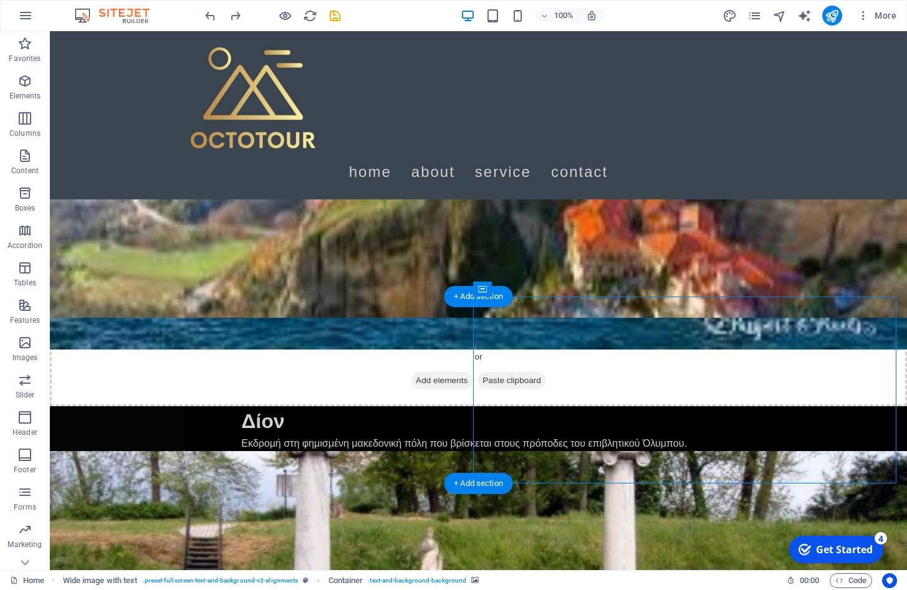
drag, startPoint x: 511, startPoint y: 335, endPoint x: 609, endPoint y: 408, distance: 122.4
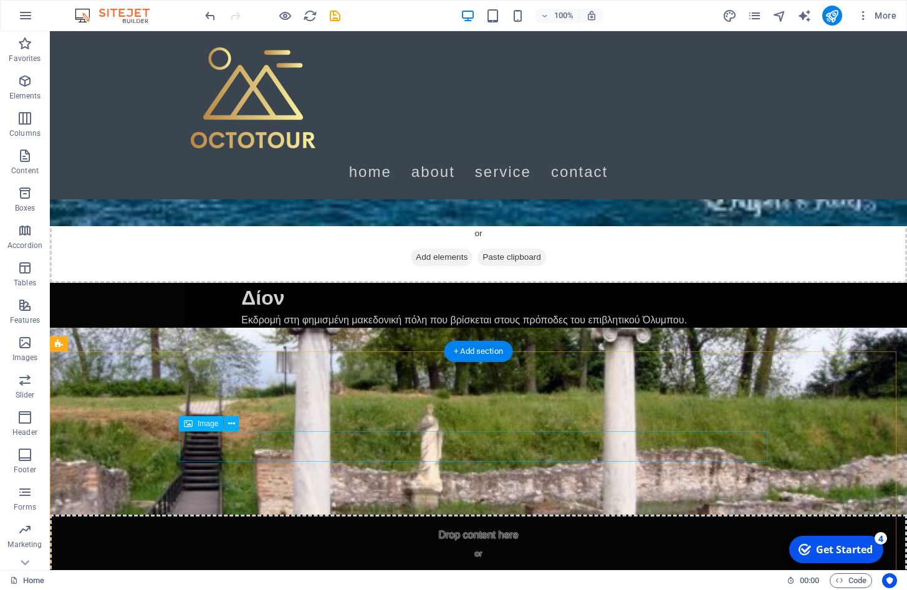
scroll to position [636, 0]
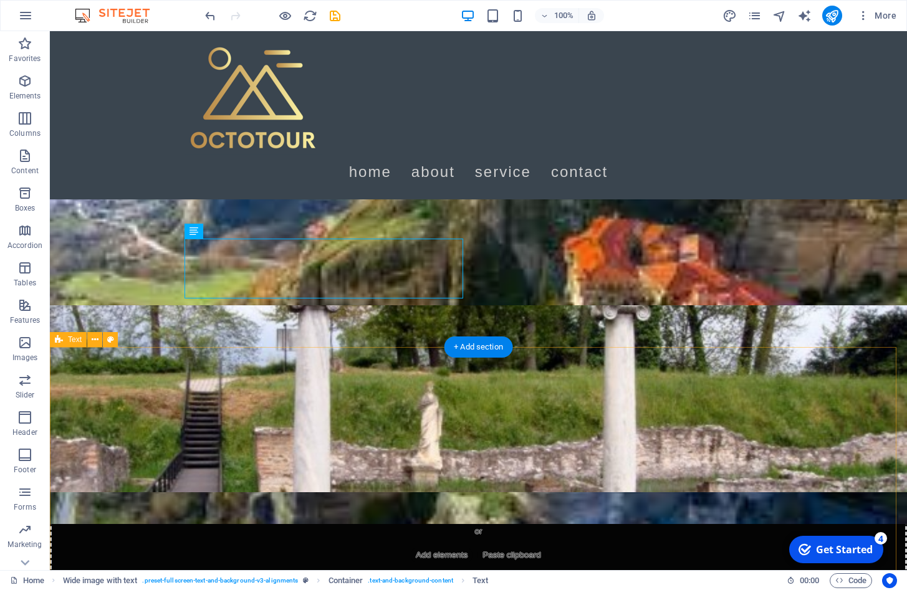
scroll to position [662, 0]
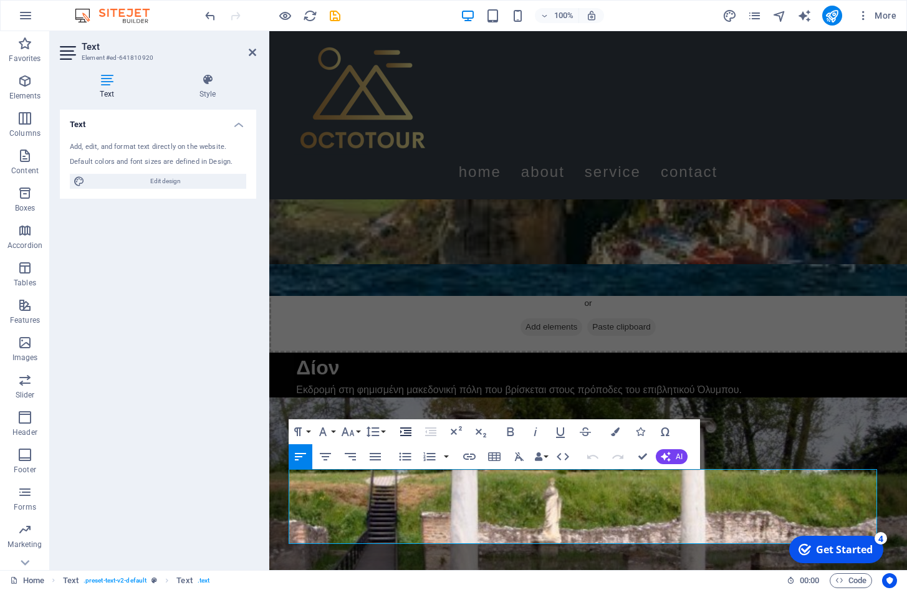
scroll to position [692, 0]
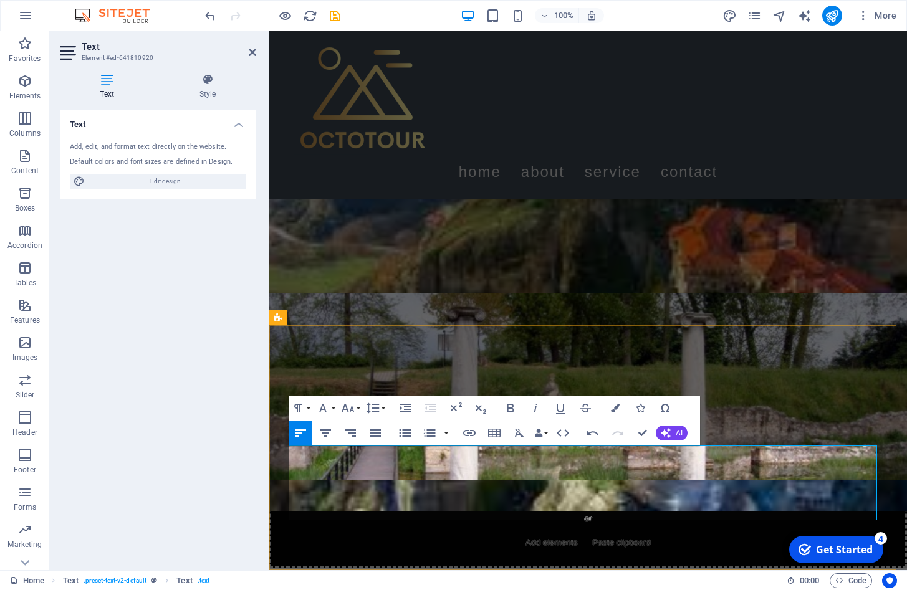
drag, startPoint x: 292, startPoint y: 466, endPoint x: 624, endPoint y: 471, distance: 331.7
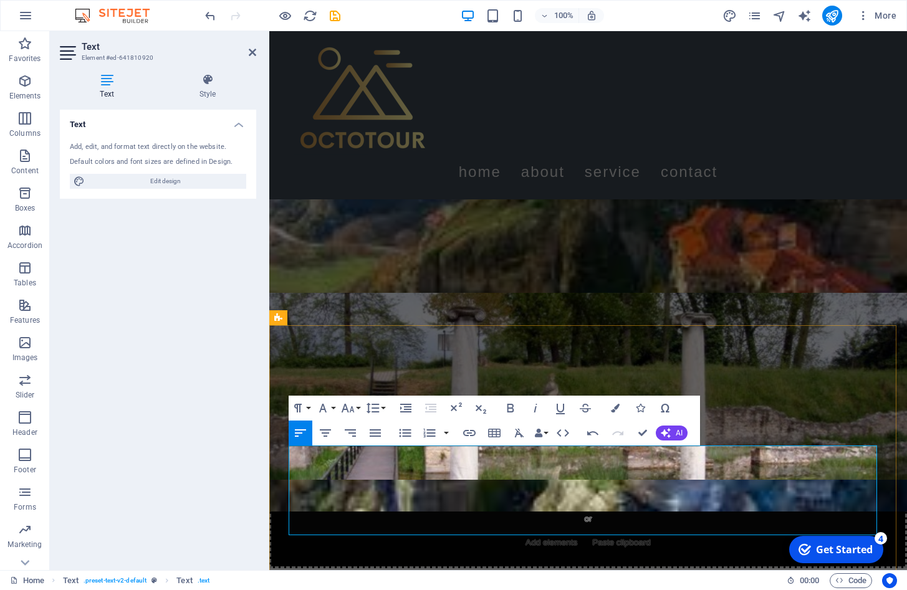
drag, startPoint x: 485, startPoint y: 467, endPoint x: 292, endPoint y: 448, distance: 194.2
drag, startPoint x: 410, startPoint y: 494, endPoint x: 446, endPoint y: 482, distance: 38.3
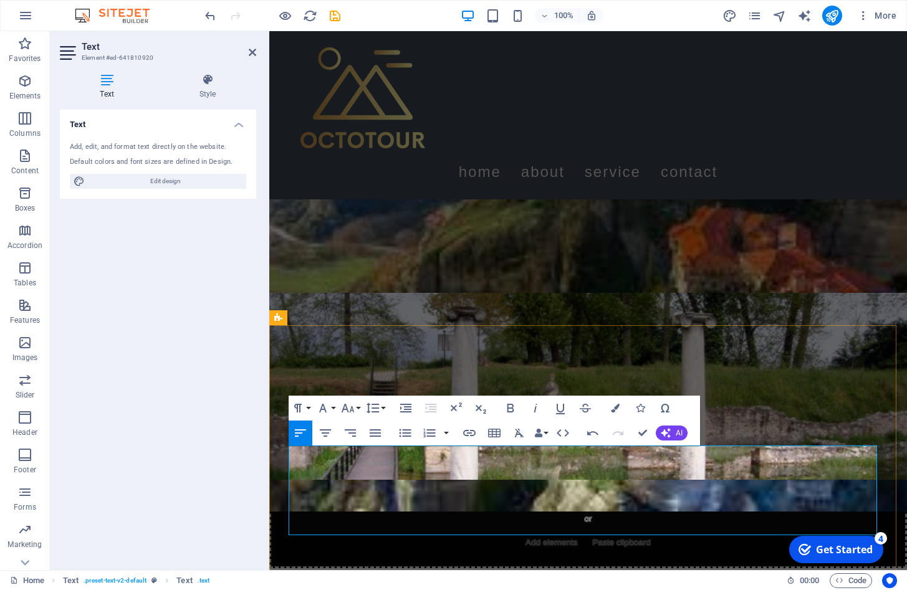
drag, startPoint x: 483, startPoint y: 471, endPoint x: 288, endPoint y: 448, distance: 196.5
click at [509, 408] on icon "button" at bounding box center [510, 408] width 7 height 9
click at [350, 408] on icon "button" at bounding box center [347, 408] width 15 height 15
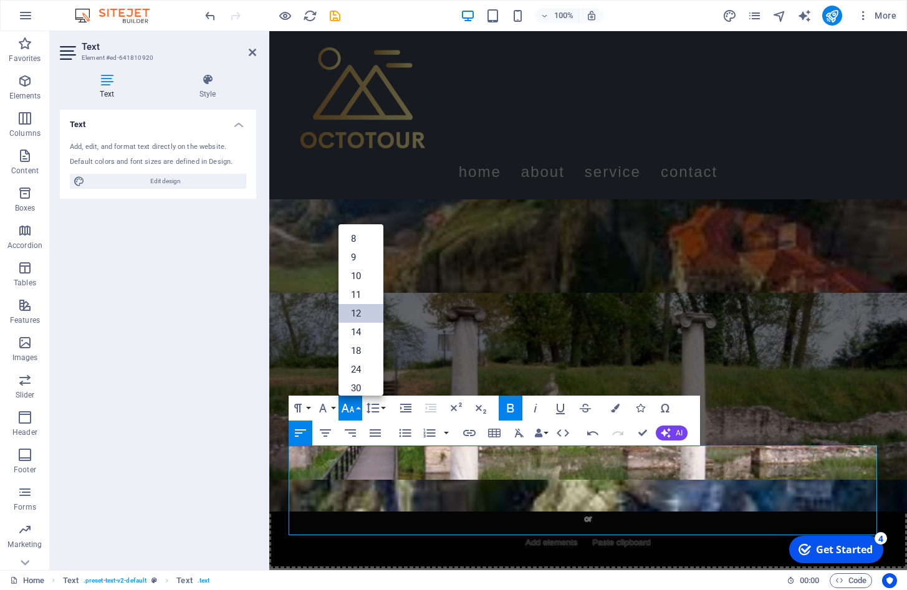
click at [356, 310] on link "12" at bounding box center [361, 313] width 45 height 19
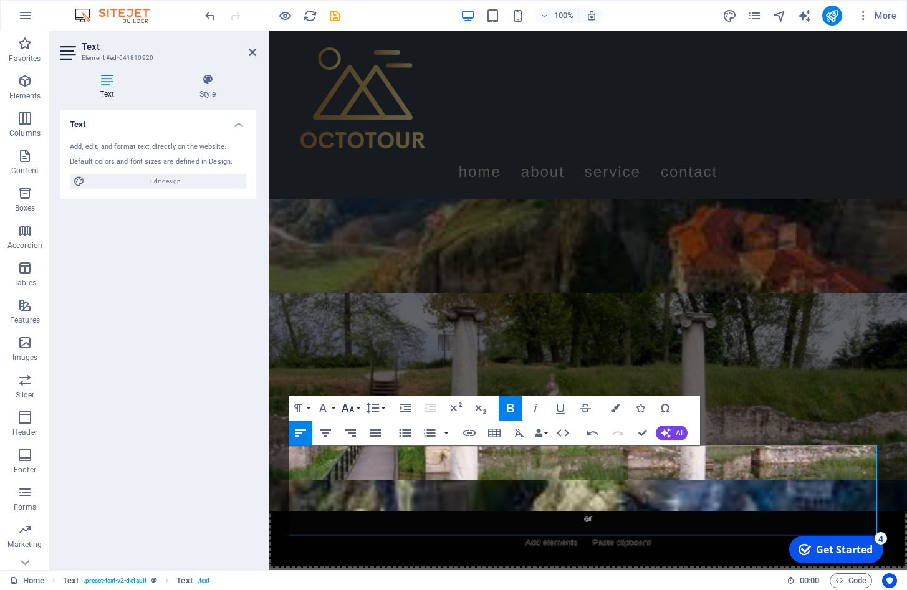
click at [347, 408] on icon "button" at bounding box center [348, 408] width 13 height 9
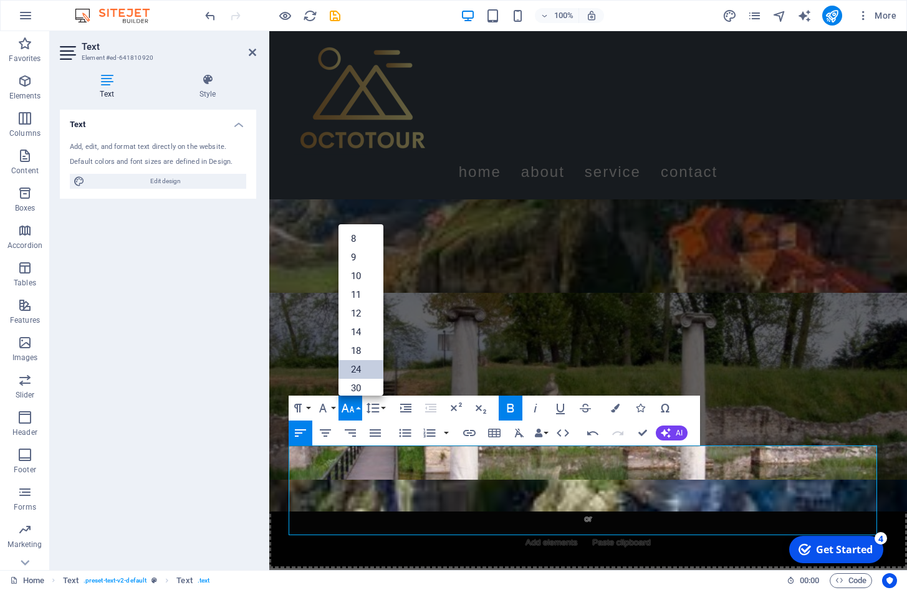
click at [355, 367] on link "24" at bounding box center [361, 369] width 45 height 19
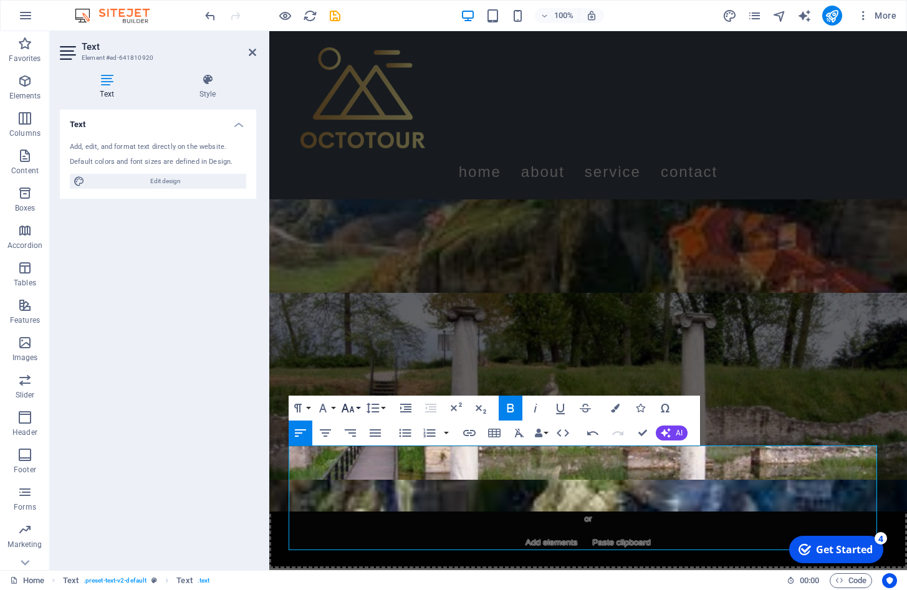
click at [350, 408] on icon "button" at bounding box center [347, 408] width 15 height 15
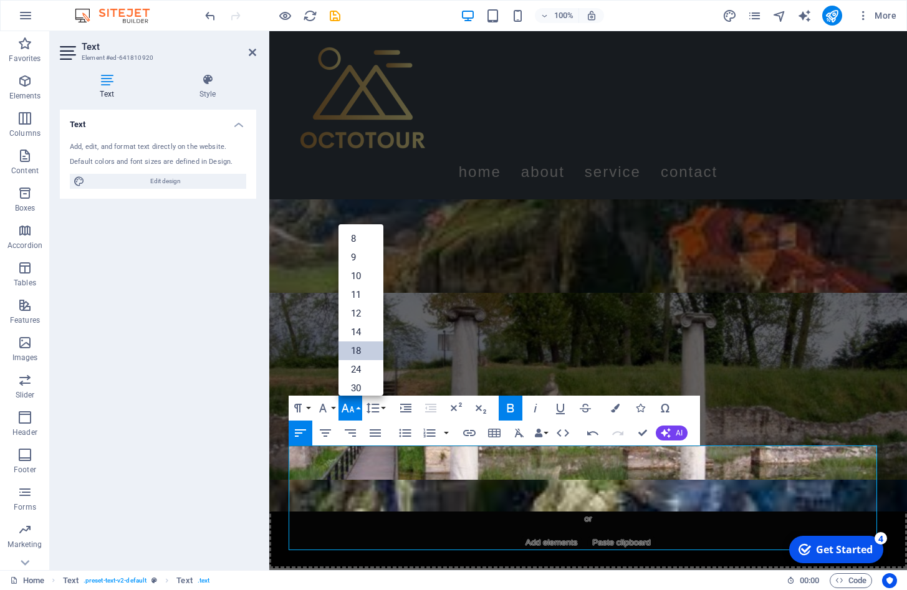
click at [360, 350] on link "18" at bounding box center [361, 351] width 45 height 19
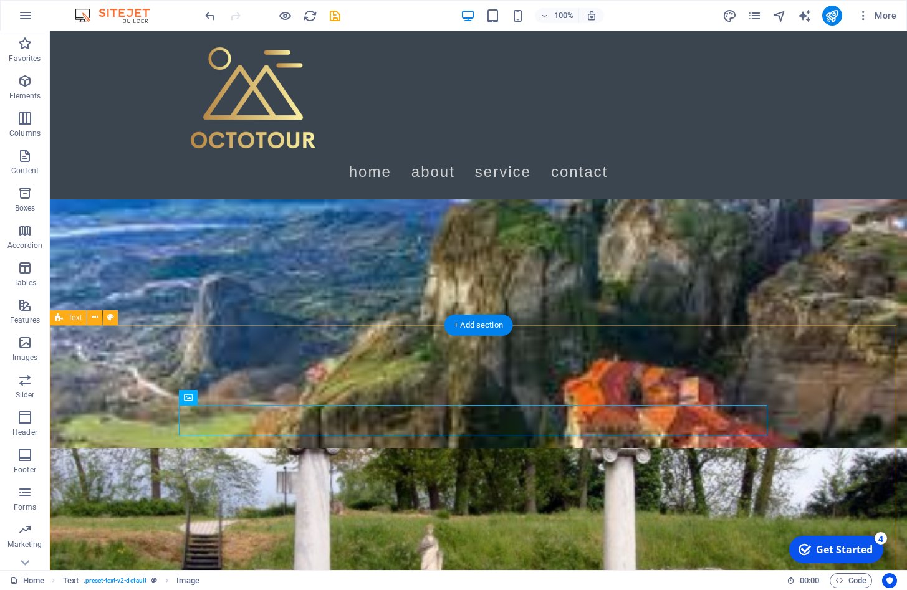
scroll to position [490, 0]
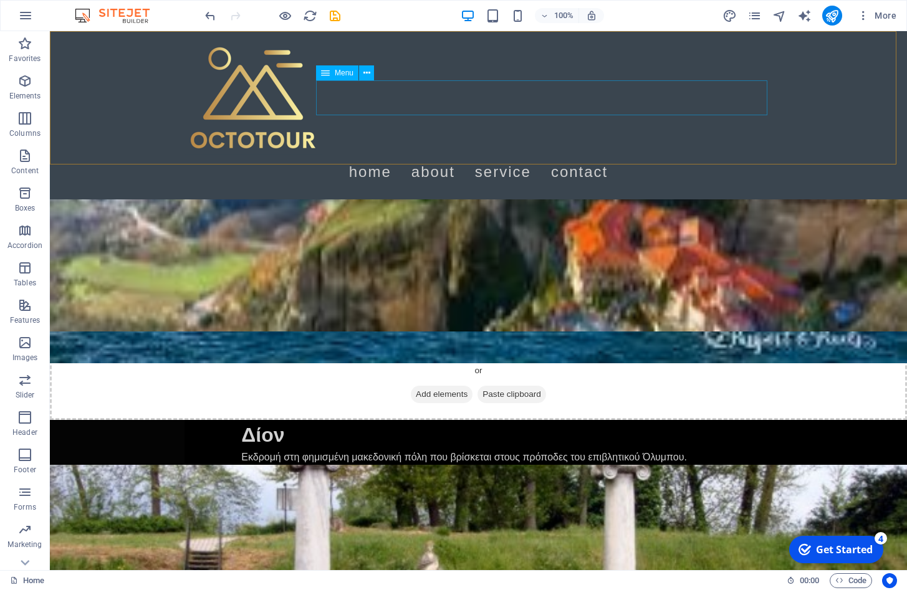
click at [646, 155] on nav "Home About Service Contact" at bounding box center [479, 172] width 589 height 35
click at [583, 155] on nav "Home About Service Contact" at bounding box center [479, 172] width 589 height 35
click at [502, 155] on nav "Home About Service Contact" at bounding box center [479, 172] width 589 height 35
click at [437, 155] on nav "Home About Service Contact" at bounding box center [479, 172] width 589 height 35
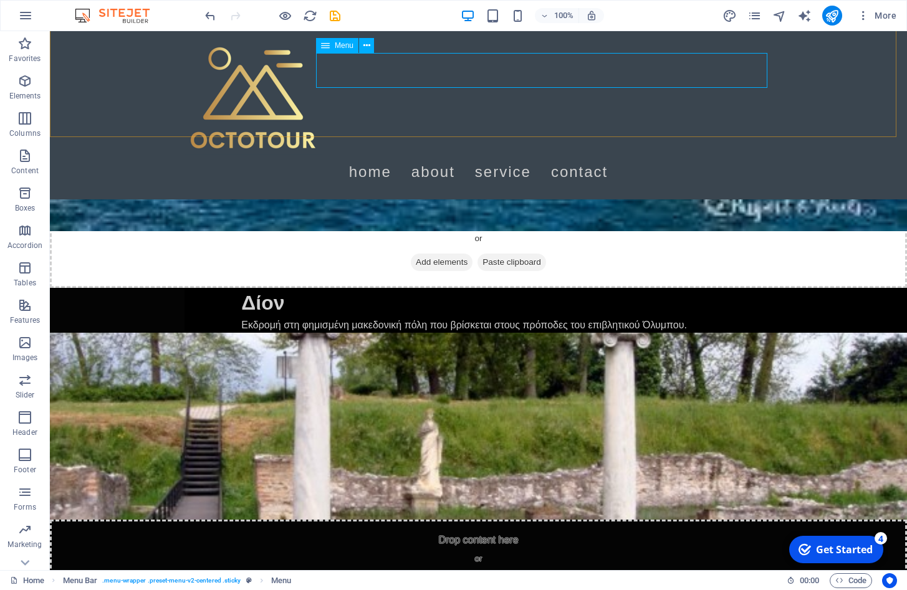
scroll to position [681, 0]
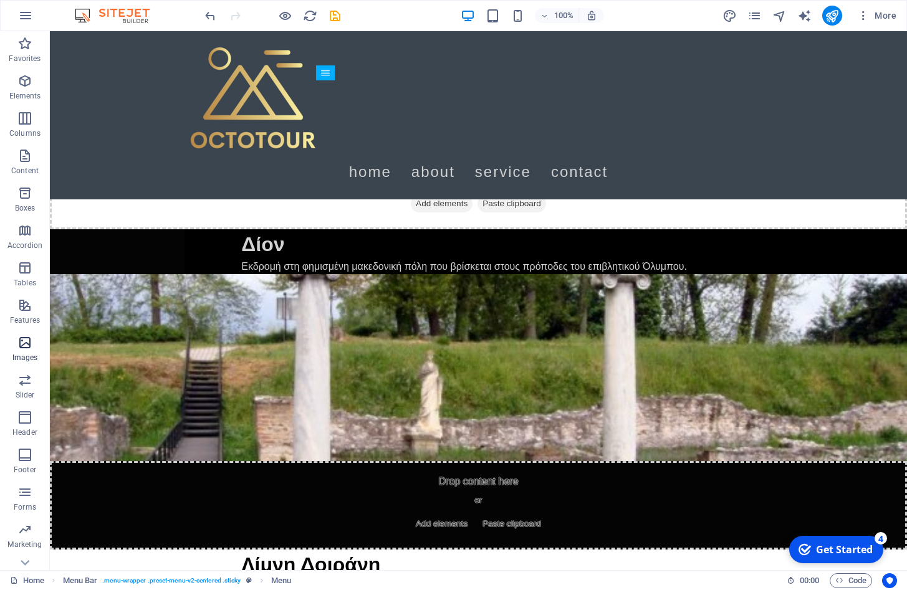
click at [19, 354] on p "Images" at bounding box center [25, 358] width 26 height 10
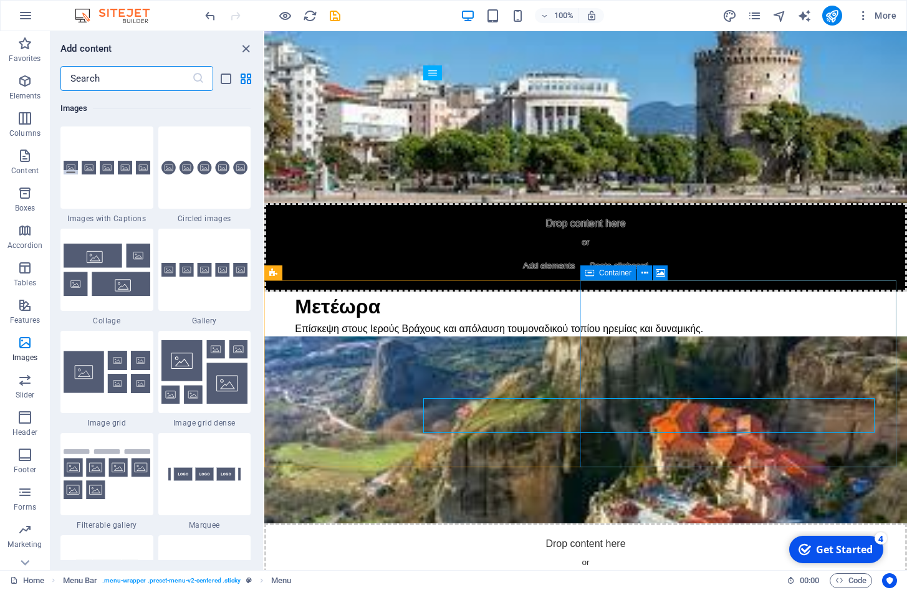
scroll to position [0, 0]
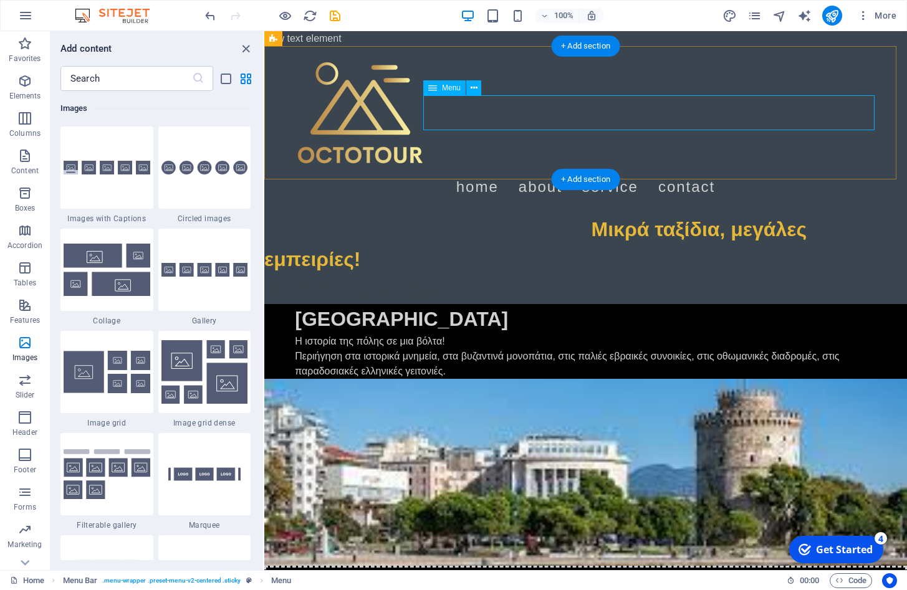
click at [542, 170] on nav "Home About Service Contact" at bounding box center [586, 187] width 589 height 35
click at [560, 170] on nav "Home About Service Contact" at bounding box center [586, 187] width 589 height 35
select select
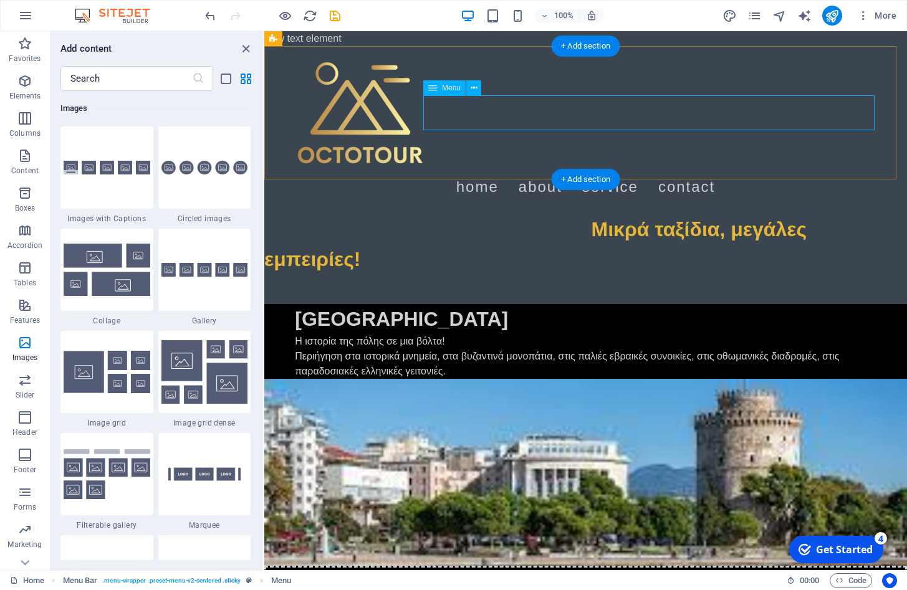
select select
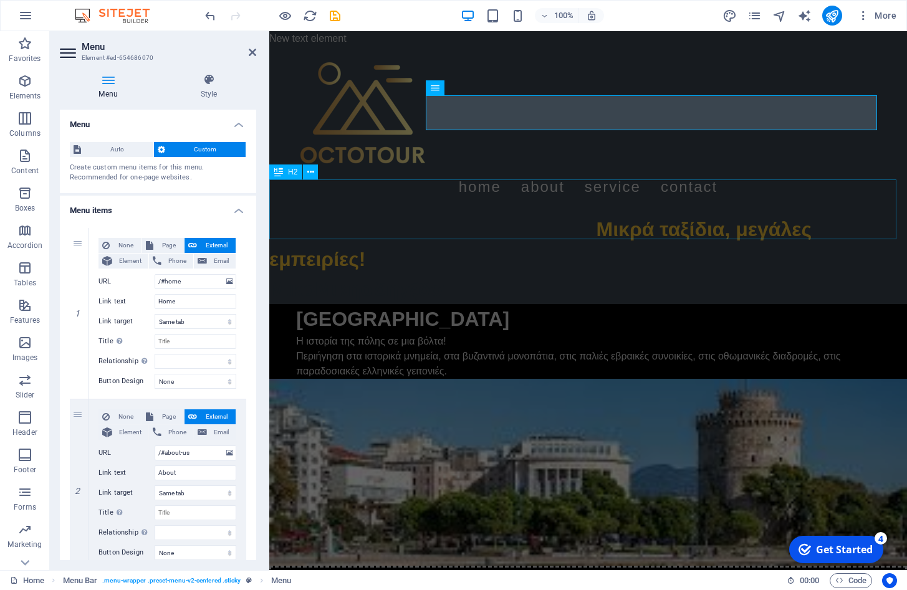
click at [483, 214] on div "Μικρά ταξίδια, μεγάλες εμπειρίες!" at bounding box center [588, 244] width 638 height 60
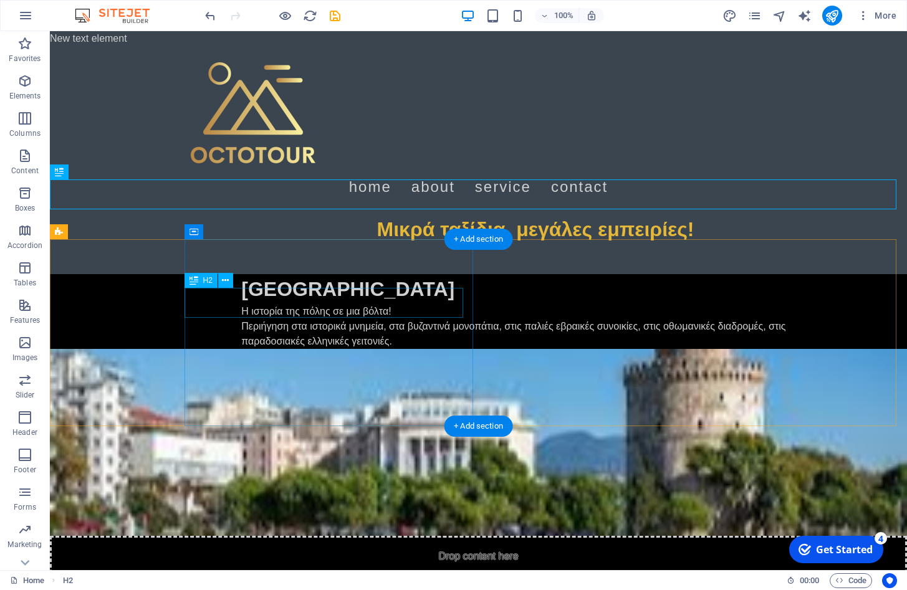
click at [451, 292] on div "[GEOGRAPHIC_DATA]" at bounding box center [540, 289] width 599 height 30
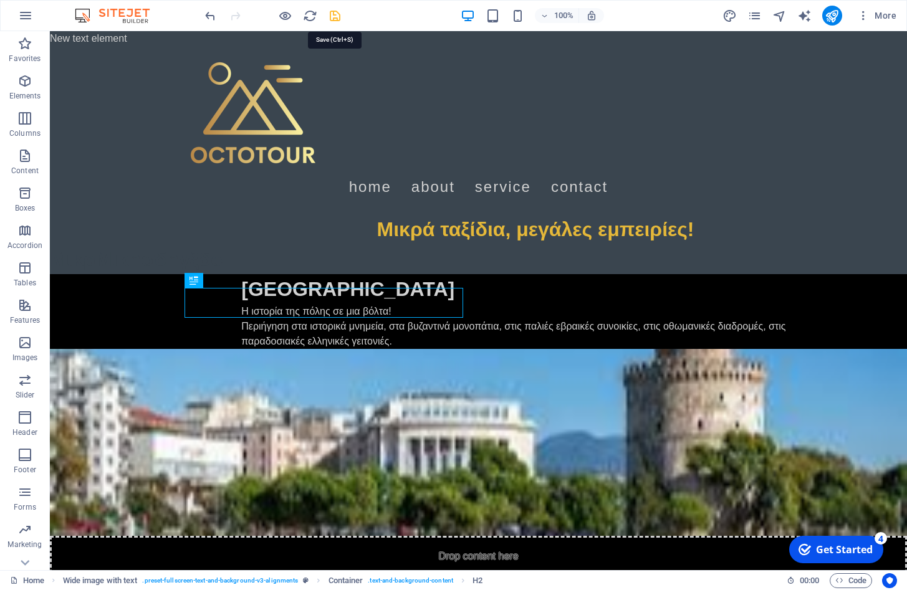
click at [332, 14] on icon "save" at bounding box center [335, 16] width 14 height 14
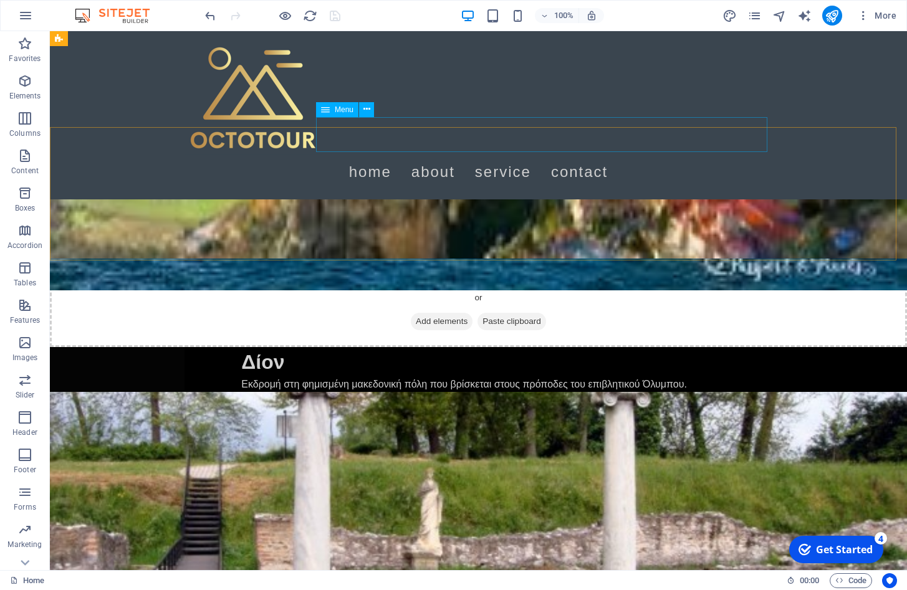
scroll to position [554, 0]
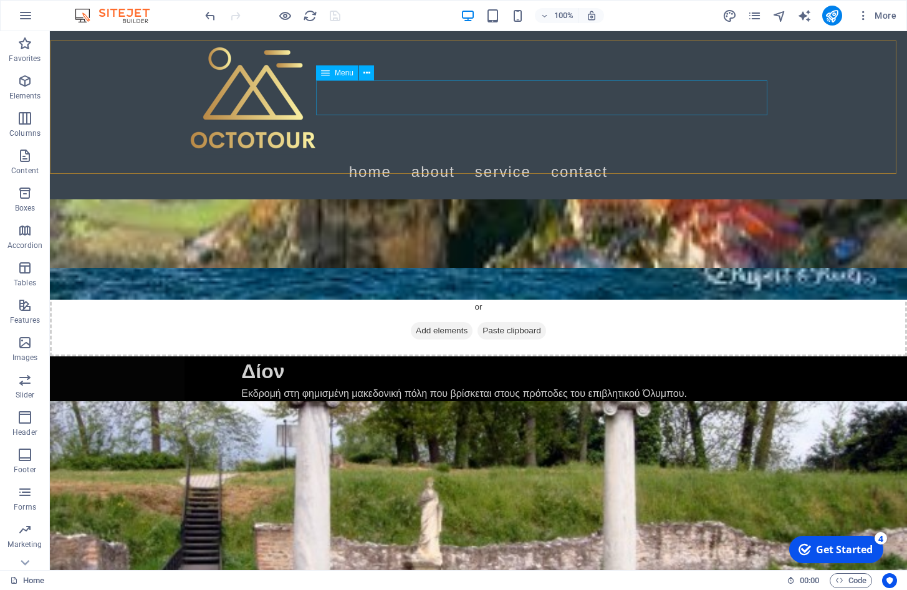
click at [549, 155] on nav "Home About Service Contact" at bounding box center [479, 172] width 589 height 35
click at [564, 155] on nav "Home About Service Contact" at bounding box center [479, 172] width 589 height 35
click at [426, 155] on nav "Home About Service Contact" at bounding box center [479, 172] width 589 height 35
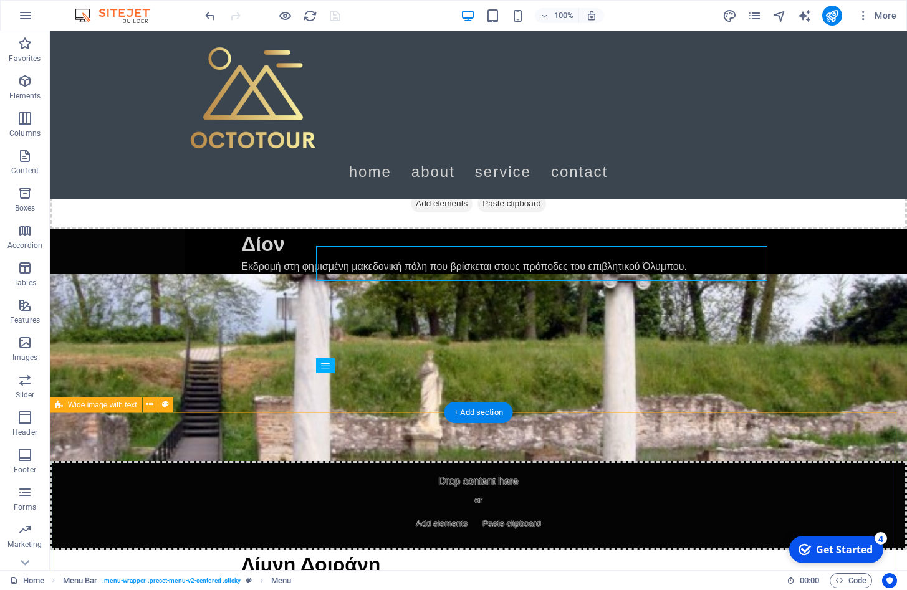
scroll to position [363, 0]
